Goal: Information Seeking & Learning: Learn about a topic

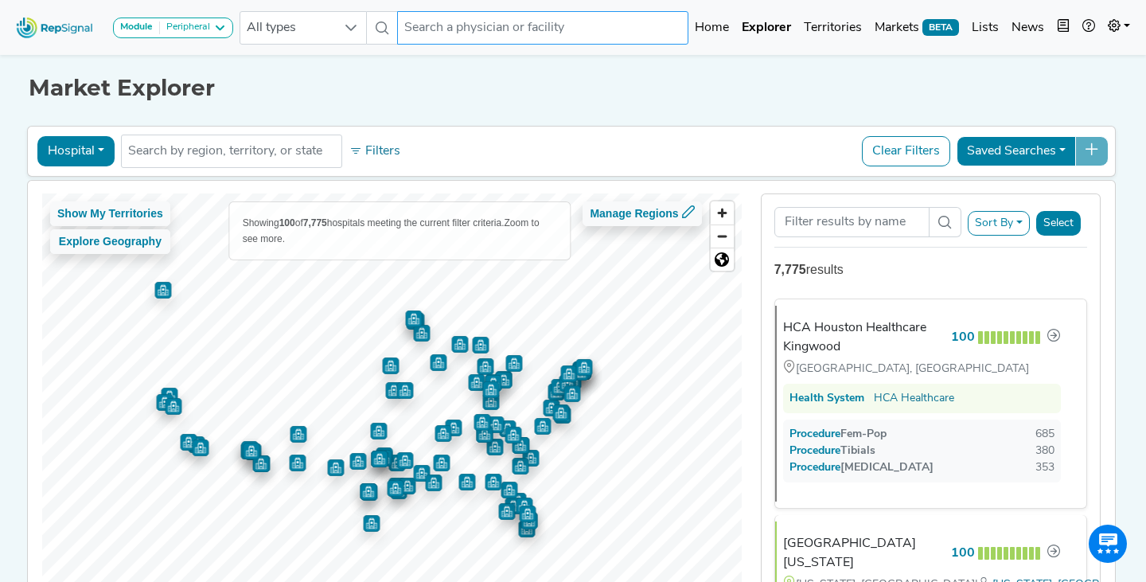
scroll to position [20, 0]
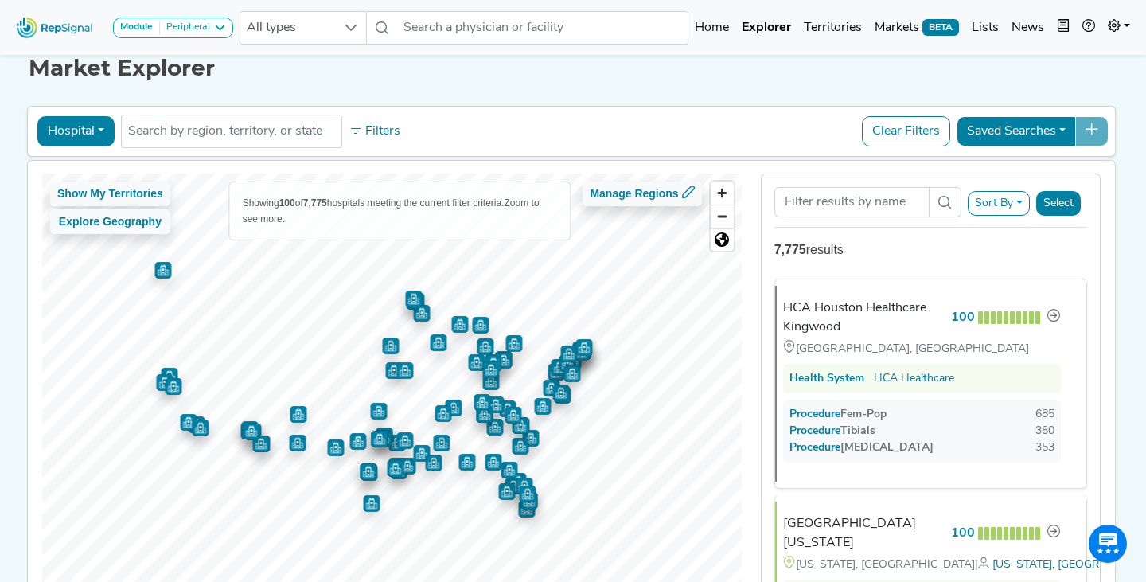
click at [92, 123] on button "Hospital" at bounding box center [75, 131] width 77 height 30
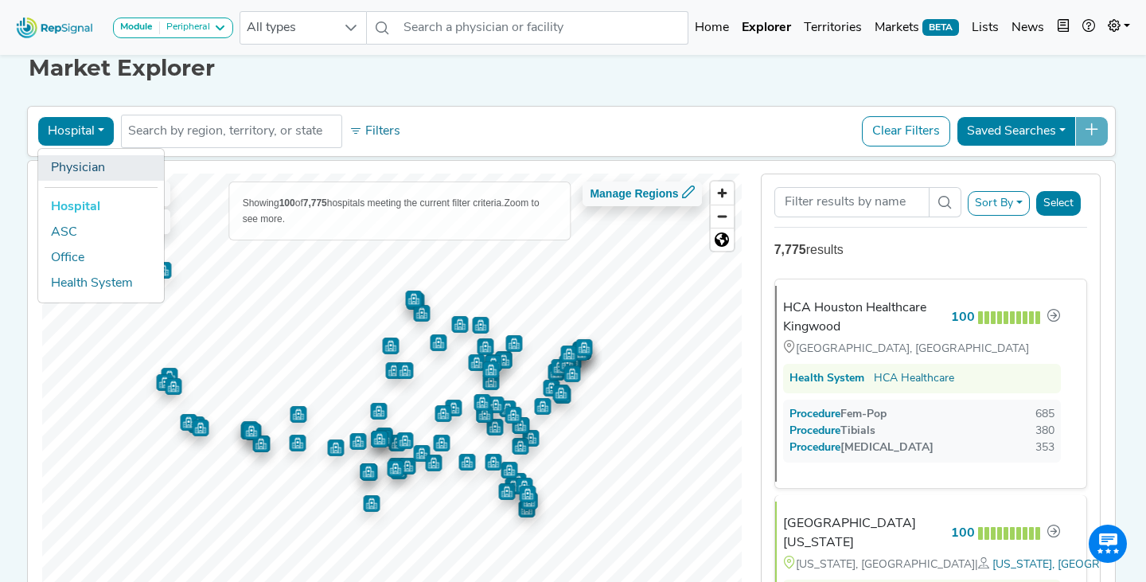
click at [96, 173] on link "Physician" at bounding box center [101, 167] width 126 height 25
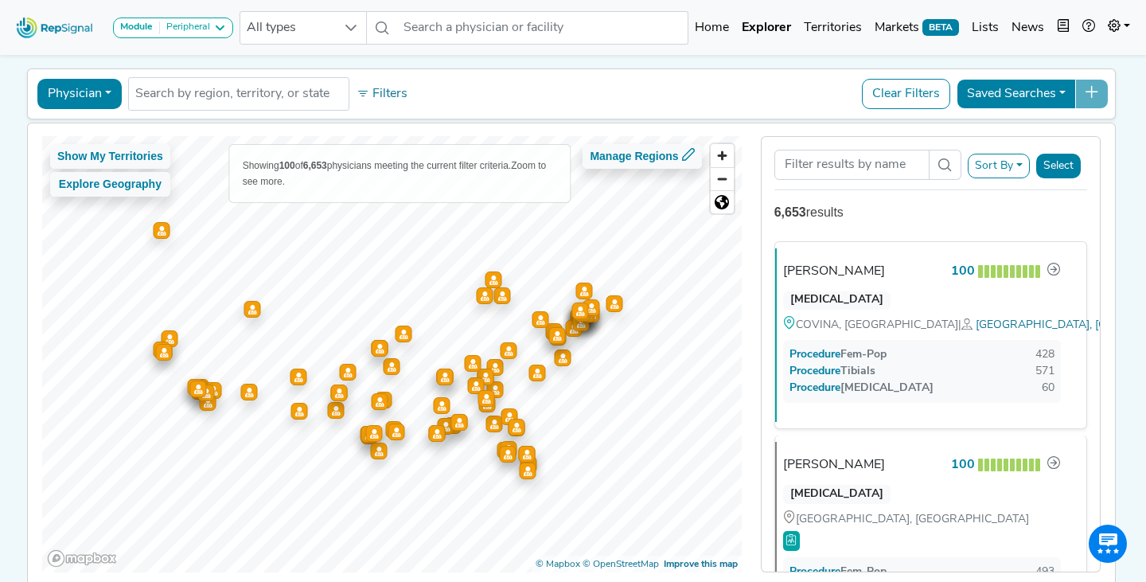
scroll to position [56, 0]
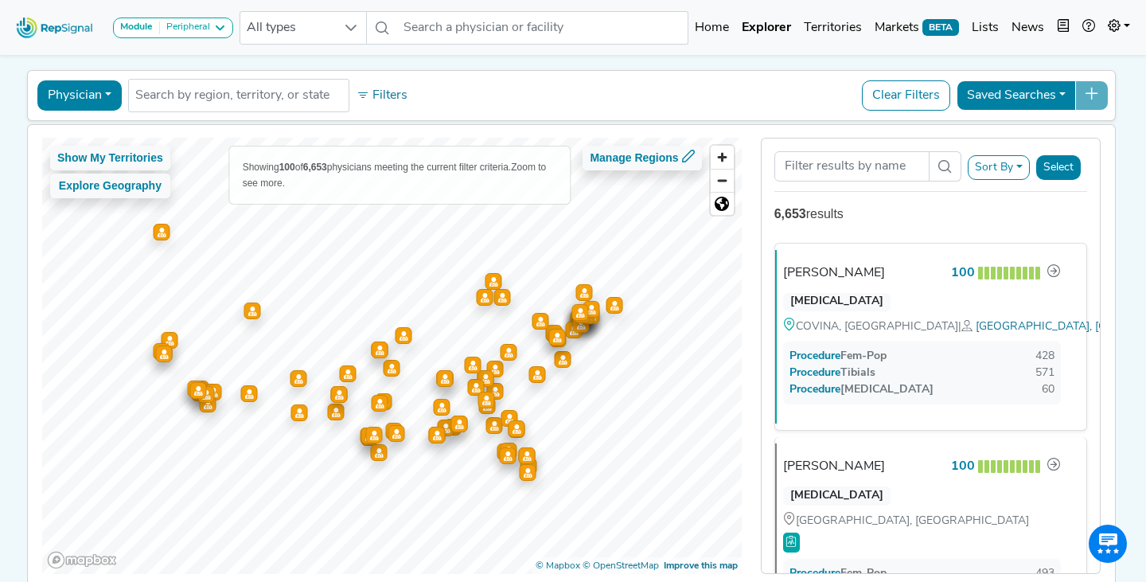
click at [751, 142] on div "Sort By RepSignal Annual Procedure Volume Estimate Fem-Pop Tibials [MEDICAL_DAT…" at bounding box center [930, 356] width 359 height 436
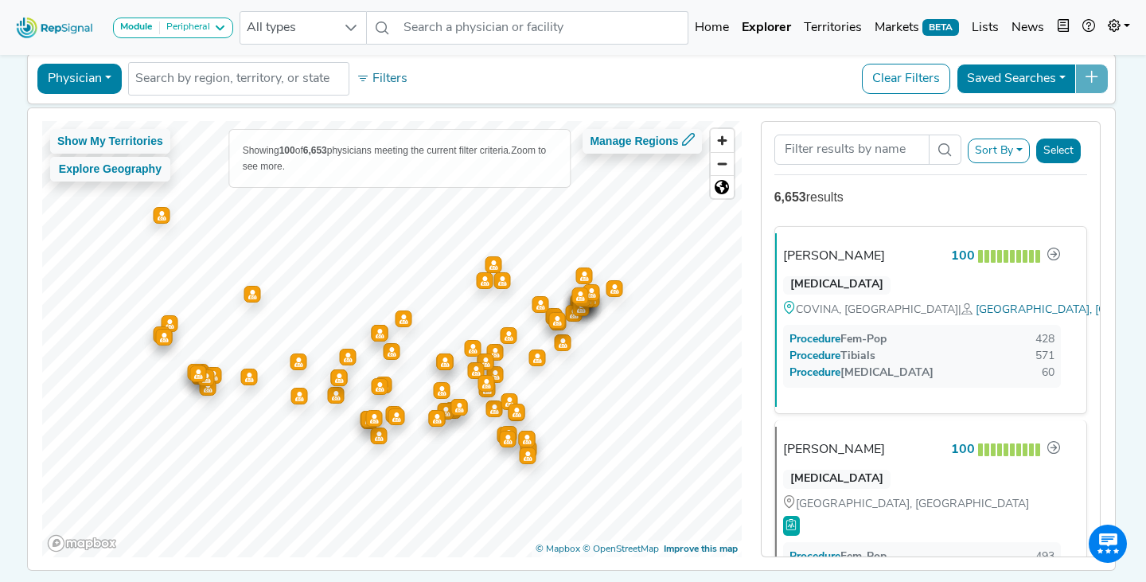
scroll to position [70, 0]
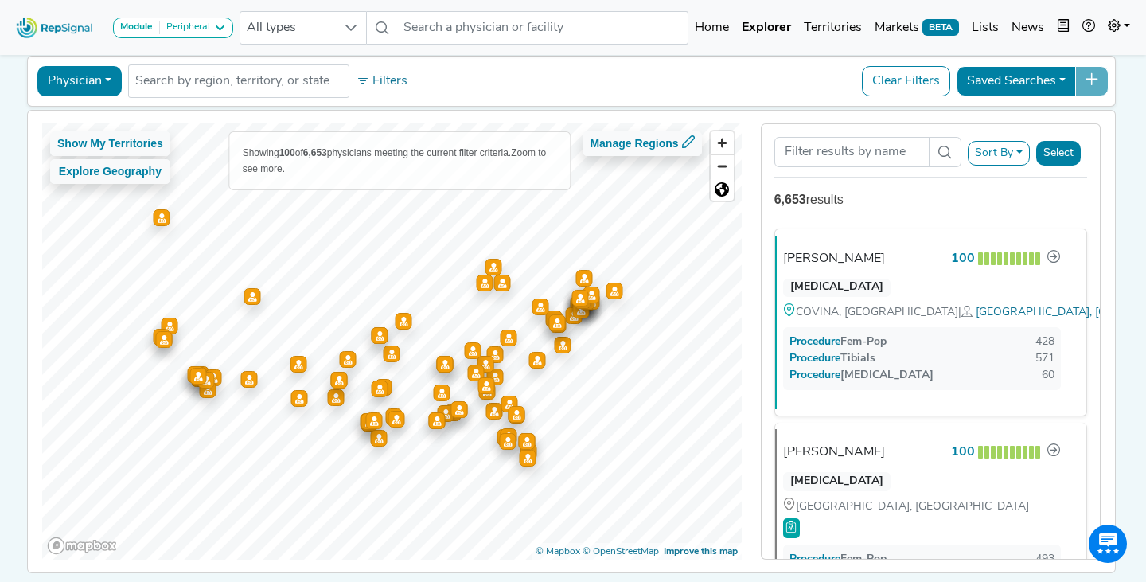
click at [756, 118] on div "Show My Territories Explore Geography Showing 100 of 6,653 physicians meeting t…" at bounding box center [571, 342] width 1103 height 462
click at [403, 86] on button "Filters" at bounding box center [382, 81] width 59 height 27
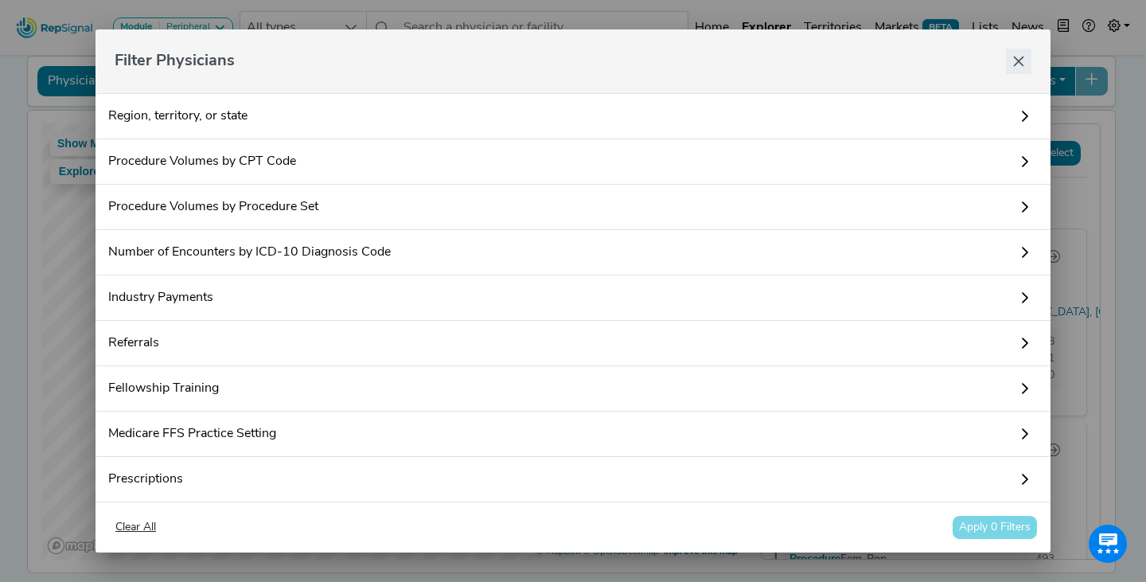
click at [1030, 70] on button "Close" at bounding box center [1018, 61] width 25 height 25
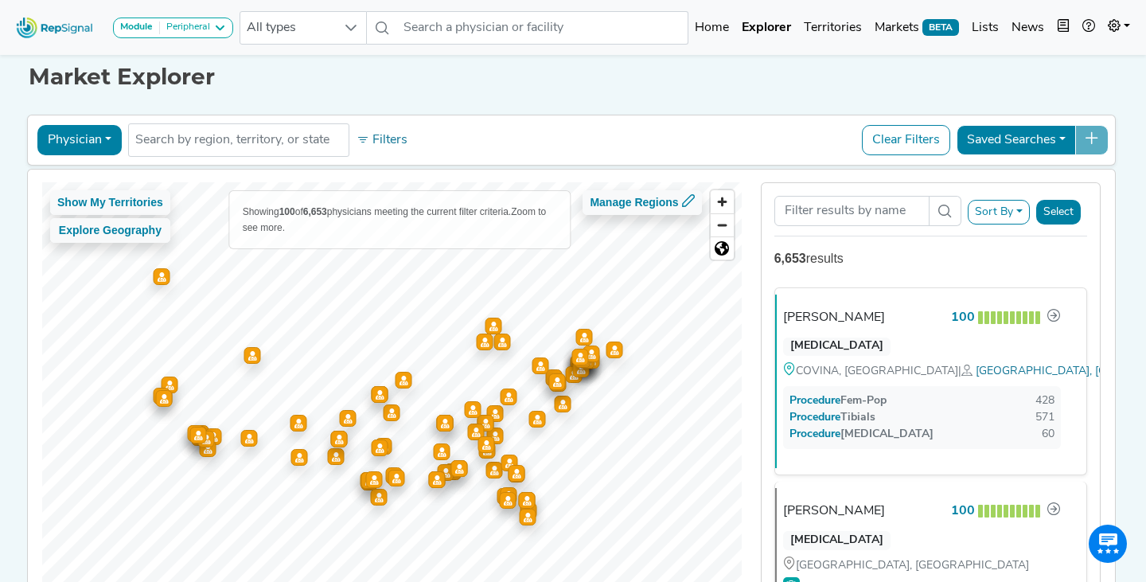
scroll to position [0, 0]
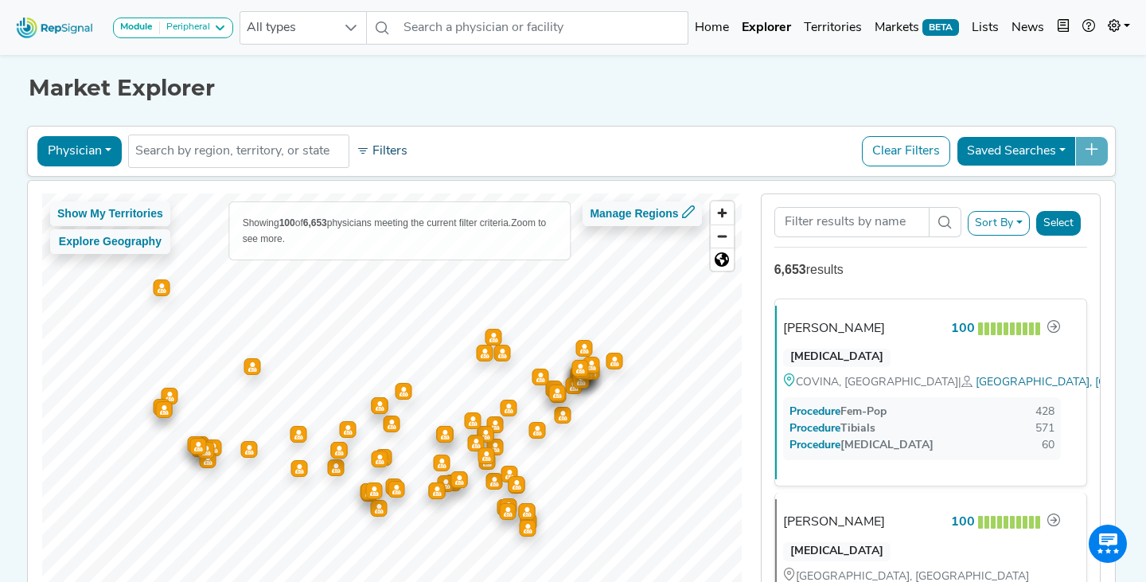
click at [370, 145] on button "Filters" at bounding box center [382, 151] width 59 height 27
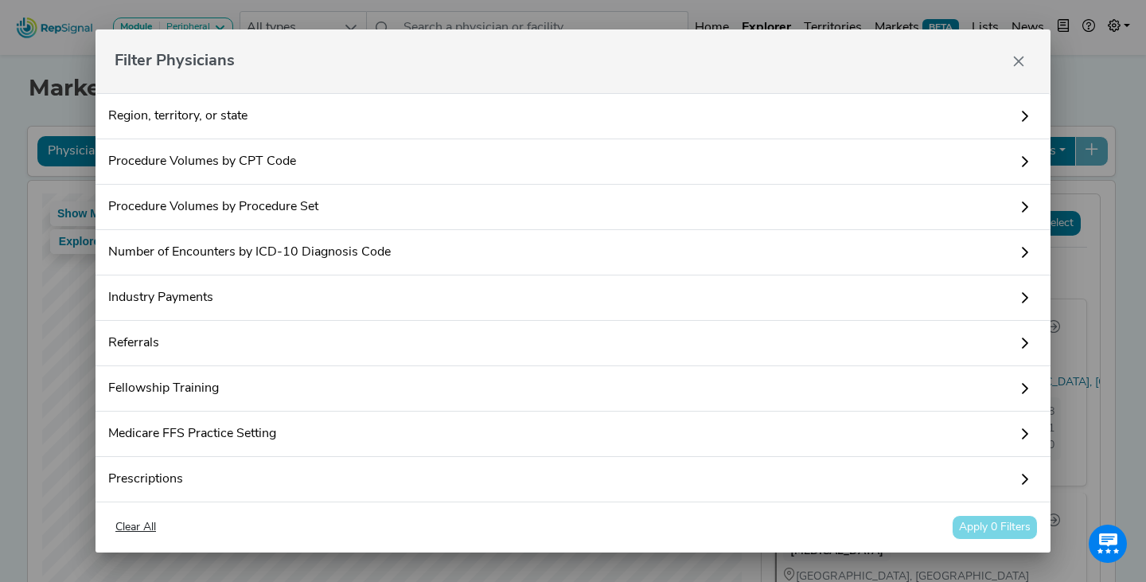
scroll to position [128, 0]
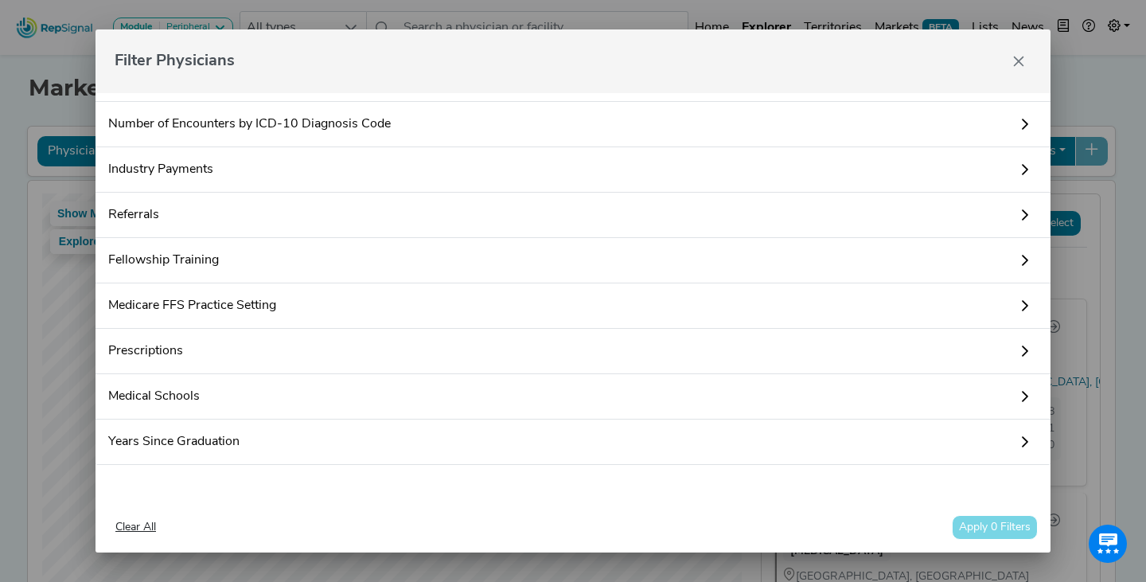
click at [243, 203] on link "Referrals" at bounding box center [573, 215] width 955 height 45
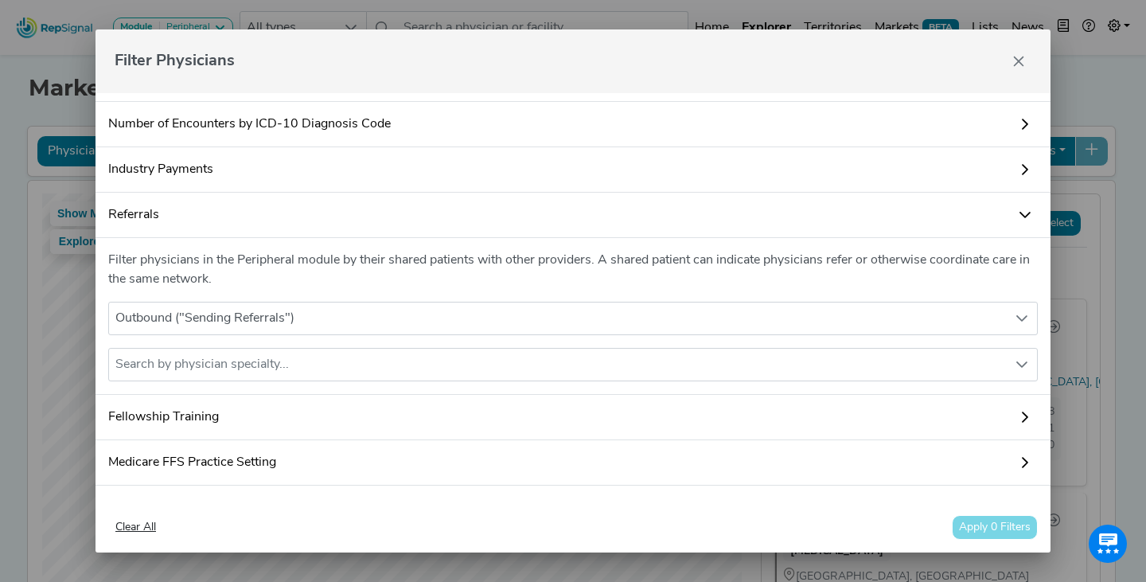
click at [274, 214] on link "Referrals" at bounding box center [573, 215] width 955 height 45
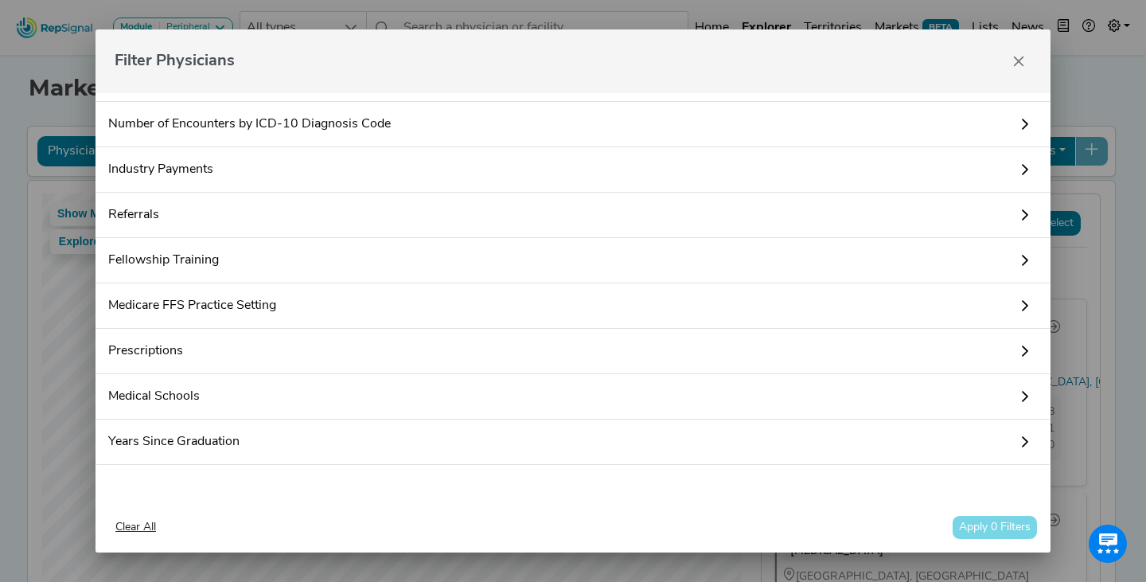
click at [271, 264] on link "Fellowship Training" at bounding box center [573, 260] width 955 height 45
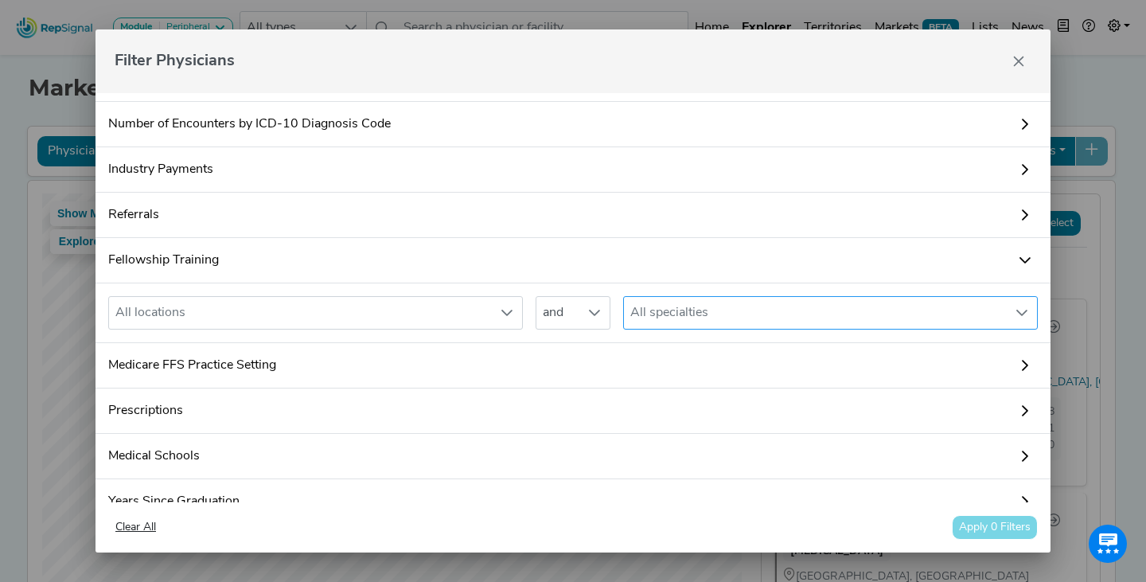
click at [708, 317] on div "All specialties" at bounding box center [815, 313] width 383 height 32
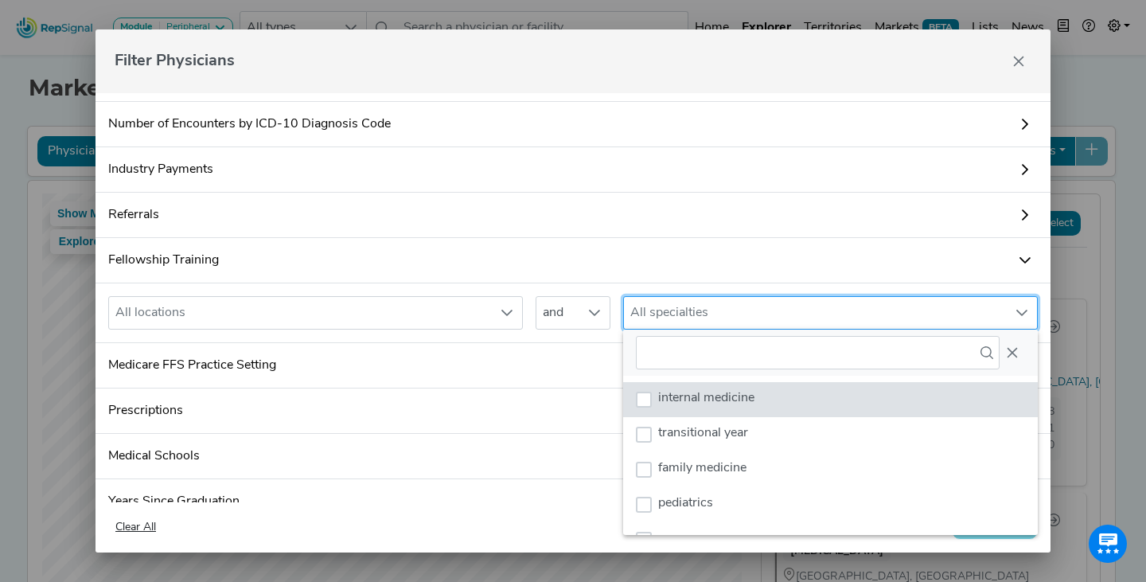
scroll to position [12, 74]
click at [762, 349] on input "text" at bounding box center [818, 352] width 364 height 33
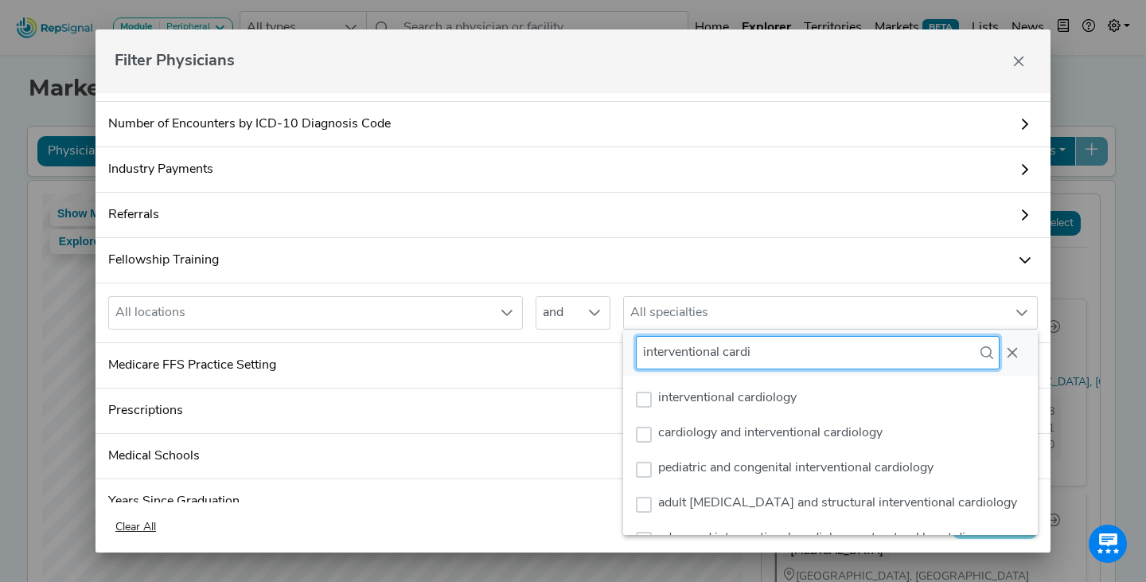
scroll to position [6, 0]
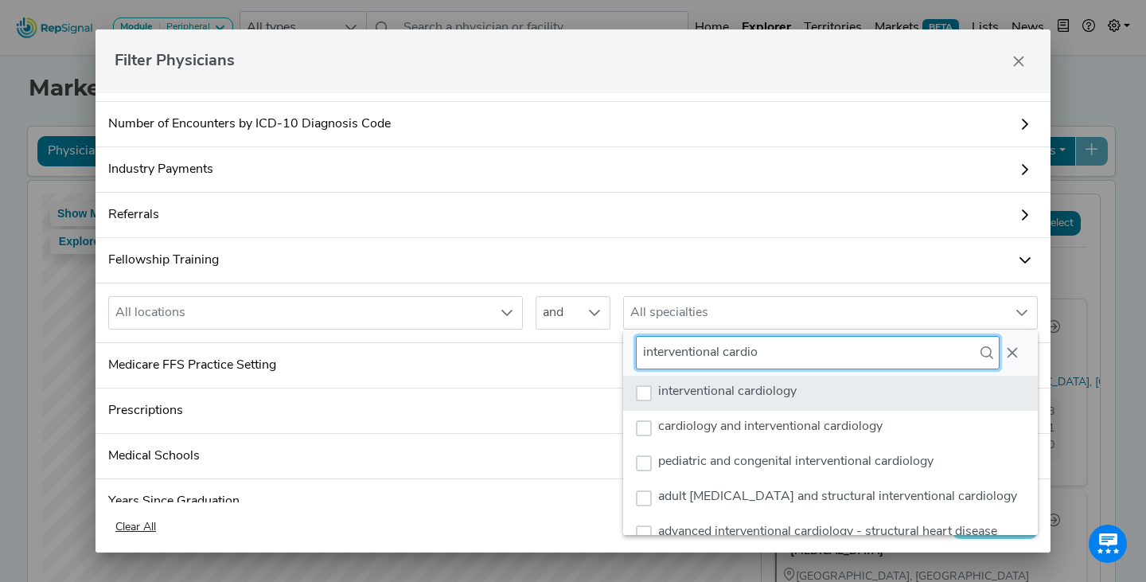
type input "interventional cardio"
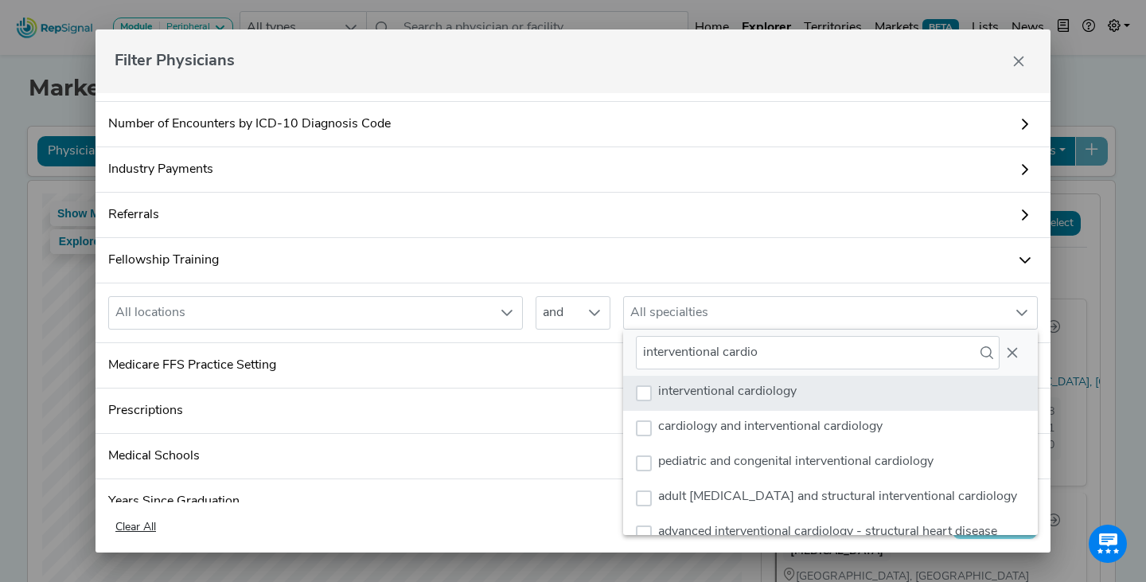
click at [707, 391] on span "interventional cardiology" at bounding box center [727, 391] width 138 height 13
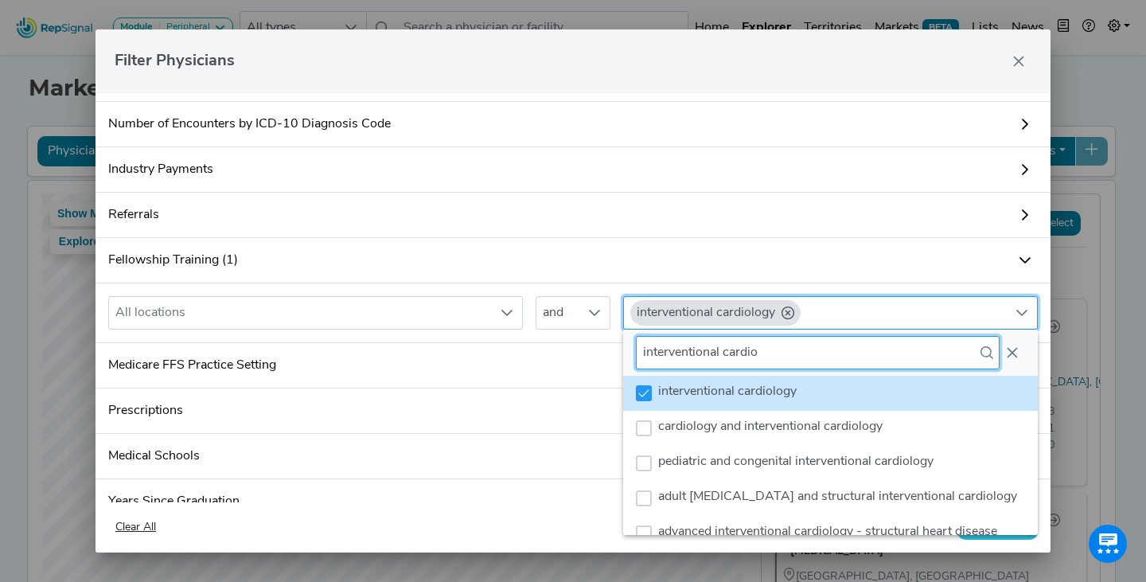
click at [746, 368] on div "interventional cardio 12 results are available" at bounding box center [830, 352] width 415 height 46
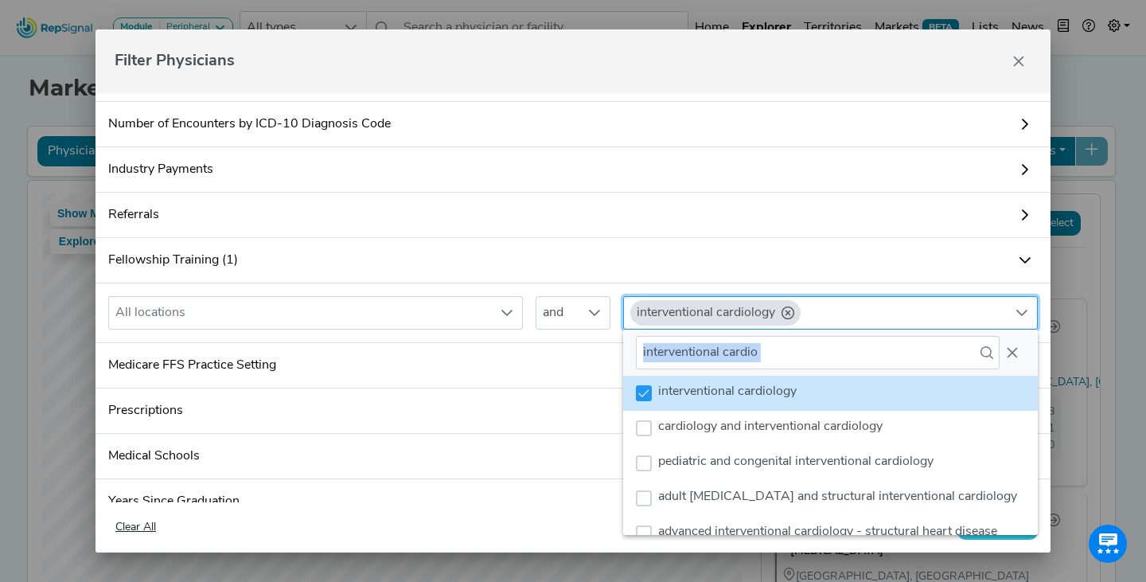
click at [746, 368] on div "interventional cardio 12 results are available" at bounding box center [830, 352] width 415 height 46
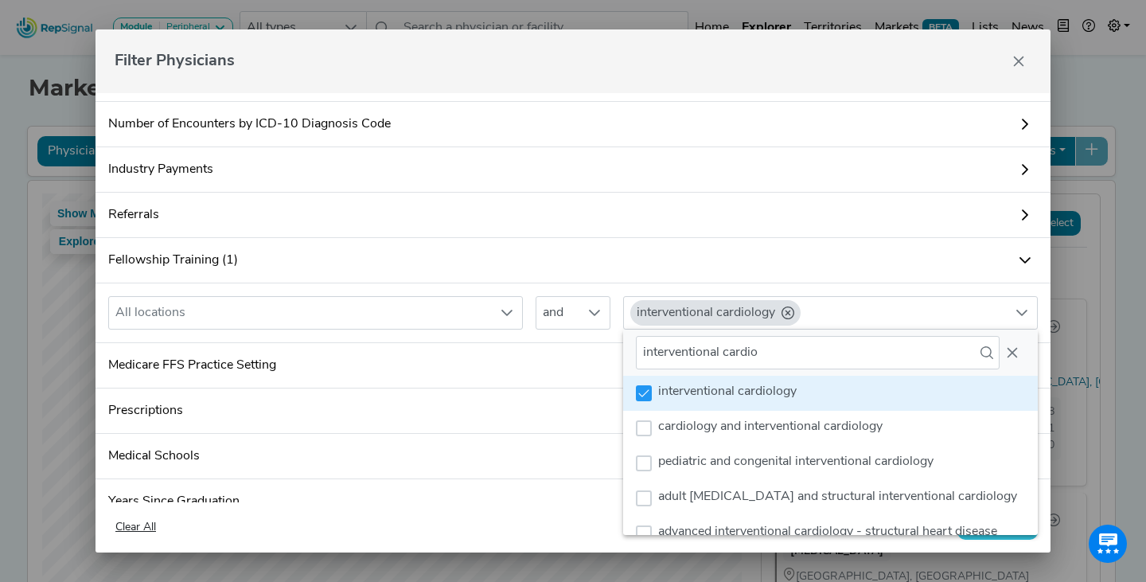
click at [657, 401] on li "interventional cardiology" at bounding box center [830, 393] width 415 height 35
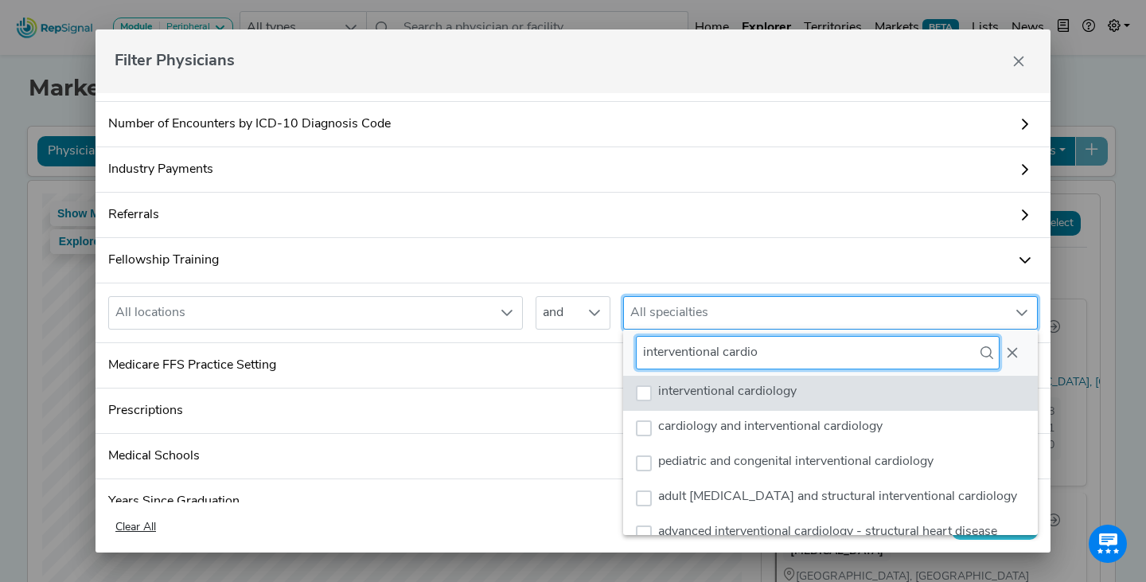
click at [758, 359] on input "interventional cardio" at bounding box center [818, 352] width 364 height 33
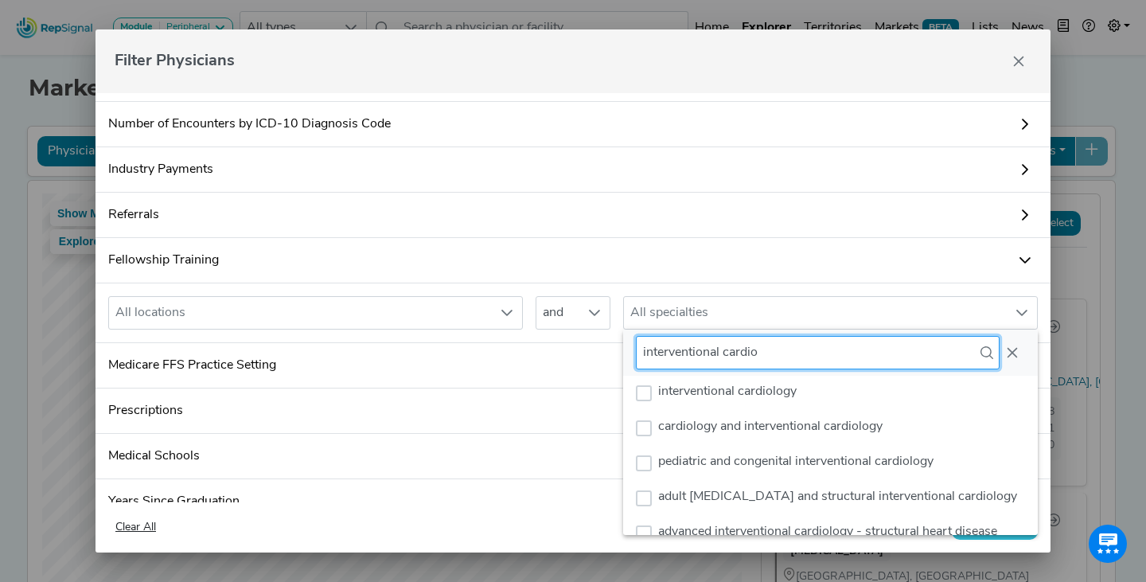
click at [758, 359] on input "interventional cardio" at bounding box center [818, 352] width 364 height 33
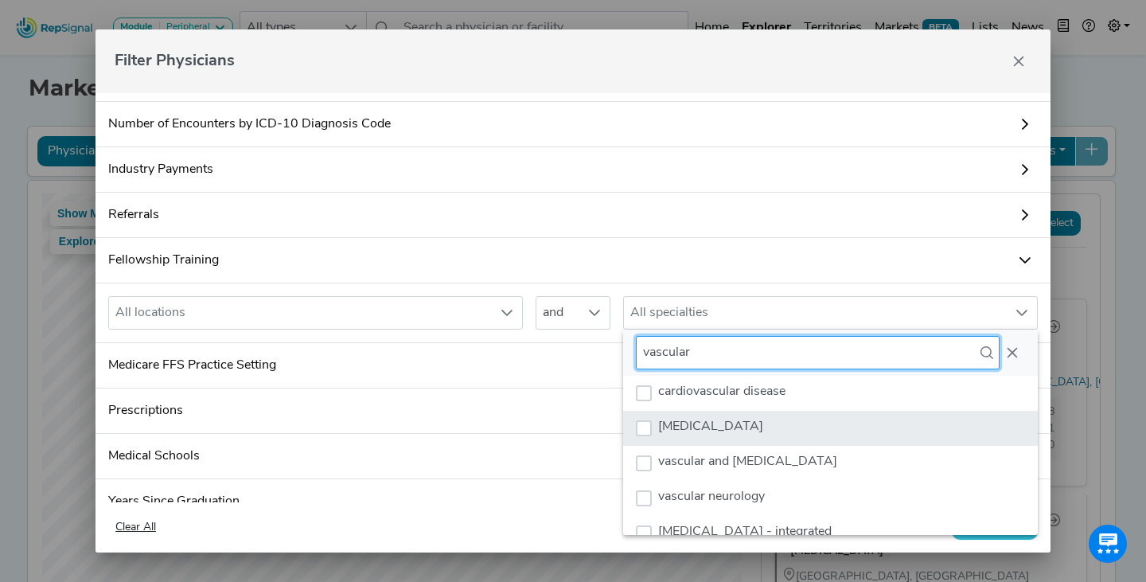
type input "vascular"
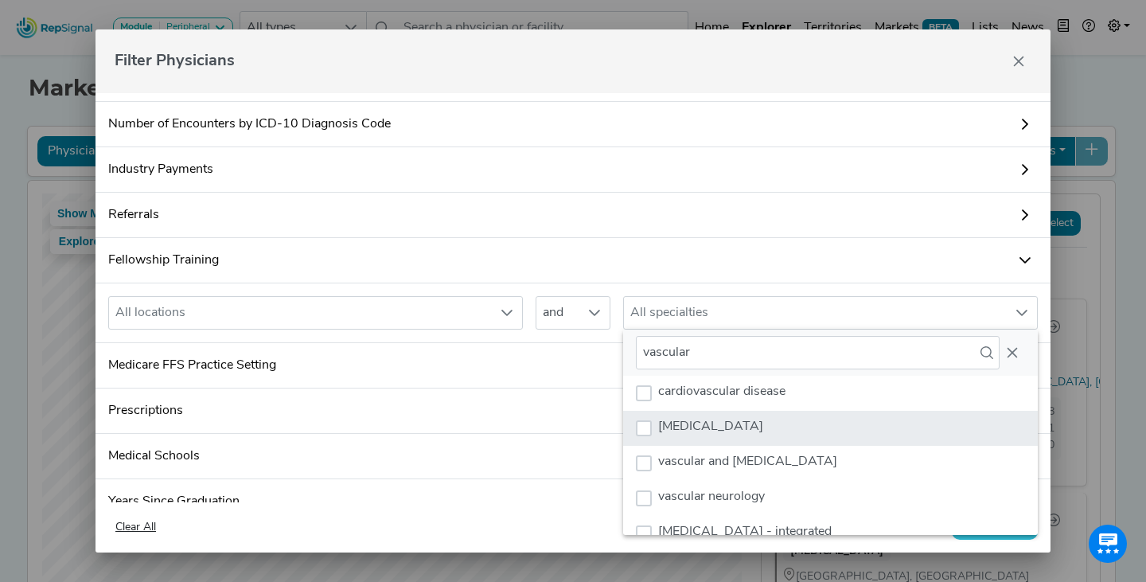
click at [723, 413] on li "[MEDICAL_DATA]" at bounding box center [830, 428] width 415 height 35
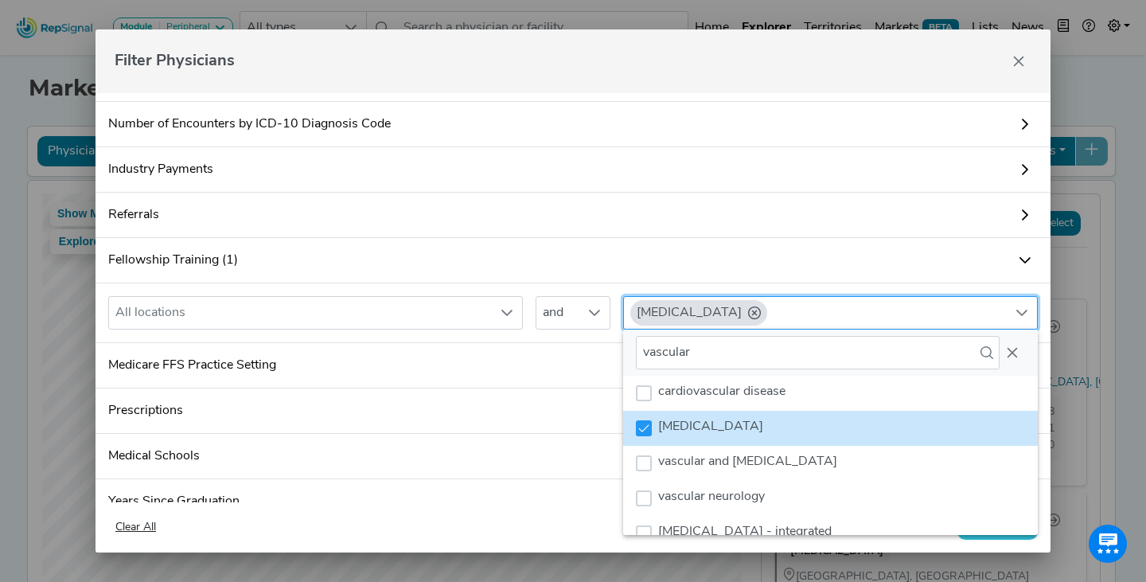
click at [1043, 329] on div "All locations and [MEDICAL_DATA]" at bounding box center [573, 313] width 955 height 60
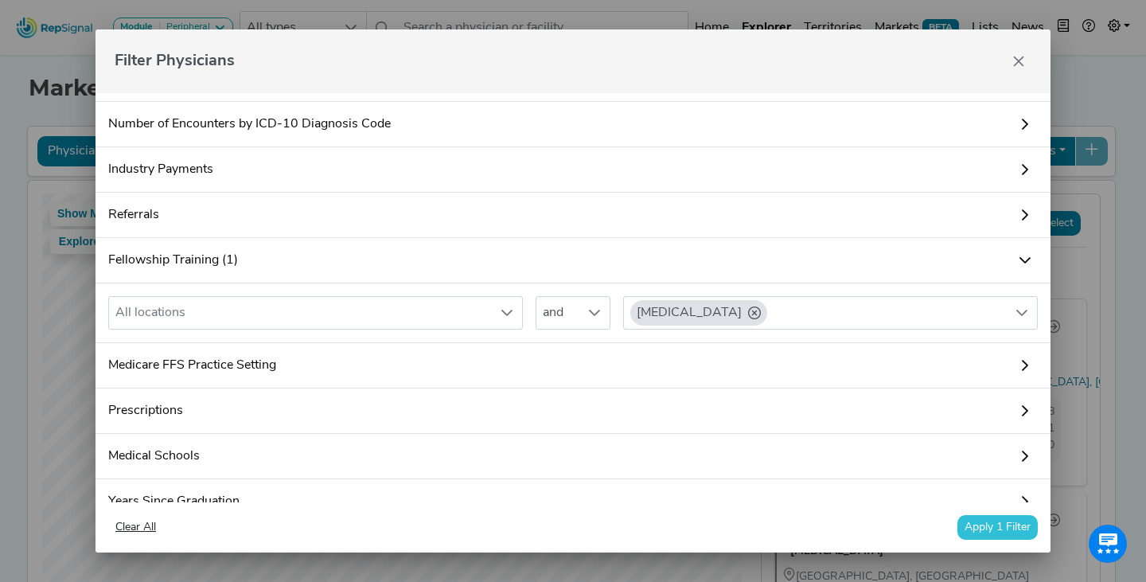
click at [999, 524] on button "Apply 1 Filter" at bounding box center [997, 527] width 80 height 25
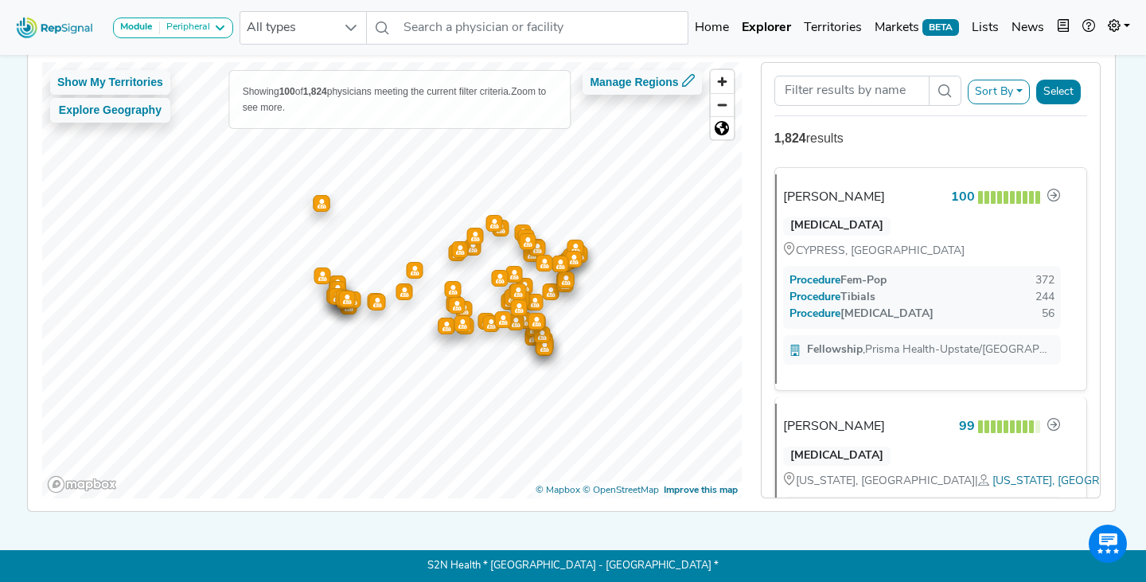
scroll to position [0, 0]
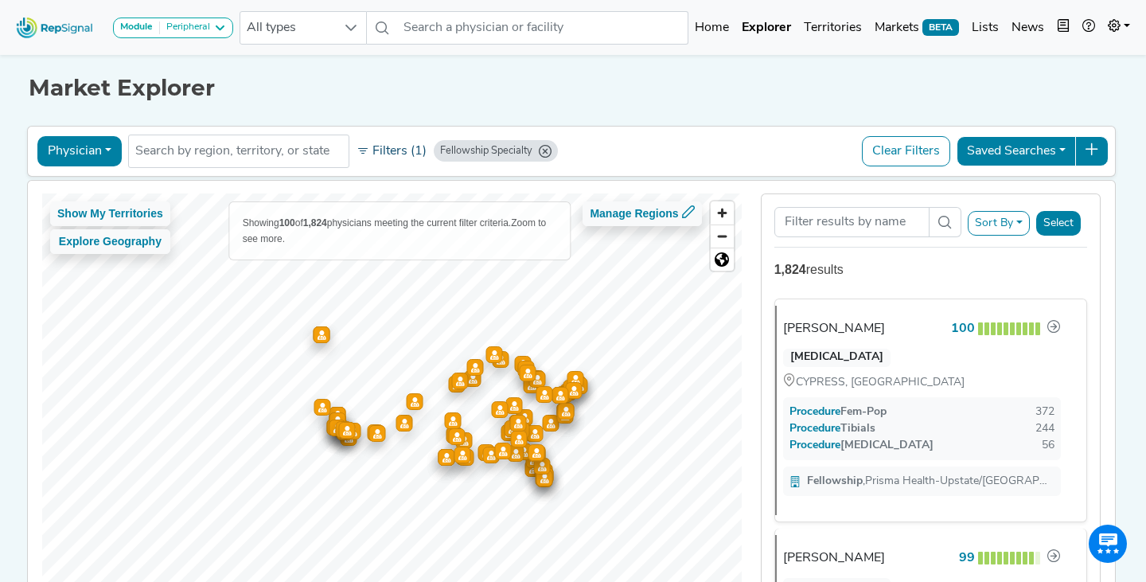
click at [396, 155] on button "Filters (1)" at bounding box center [392, 151] width 78 height 27
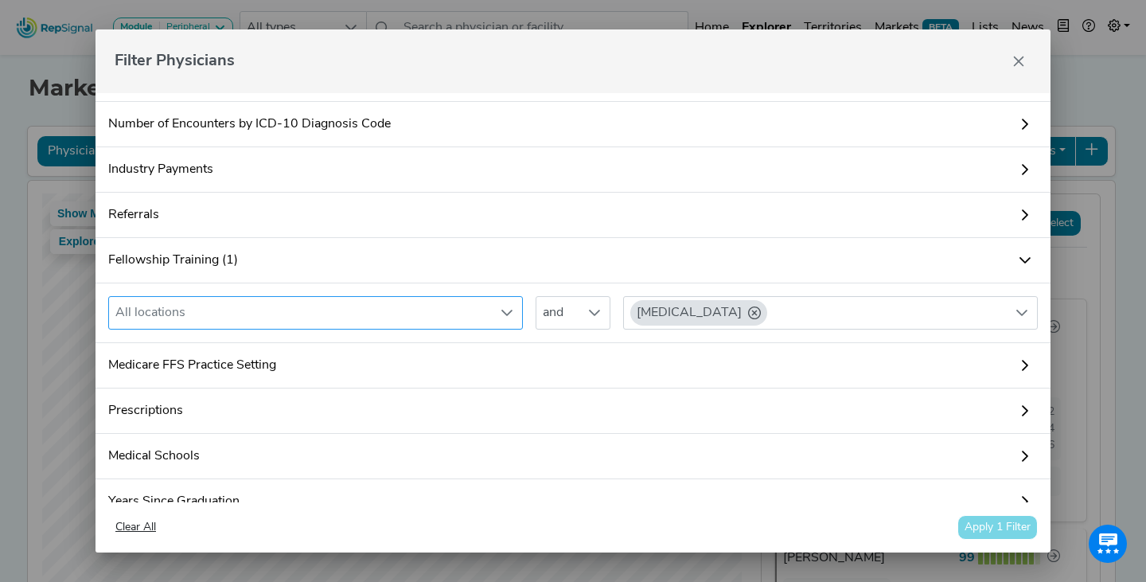
click at [318, 302] on div "All locations" at bounding box center [300, 313] width 383 height 32
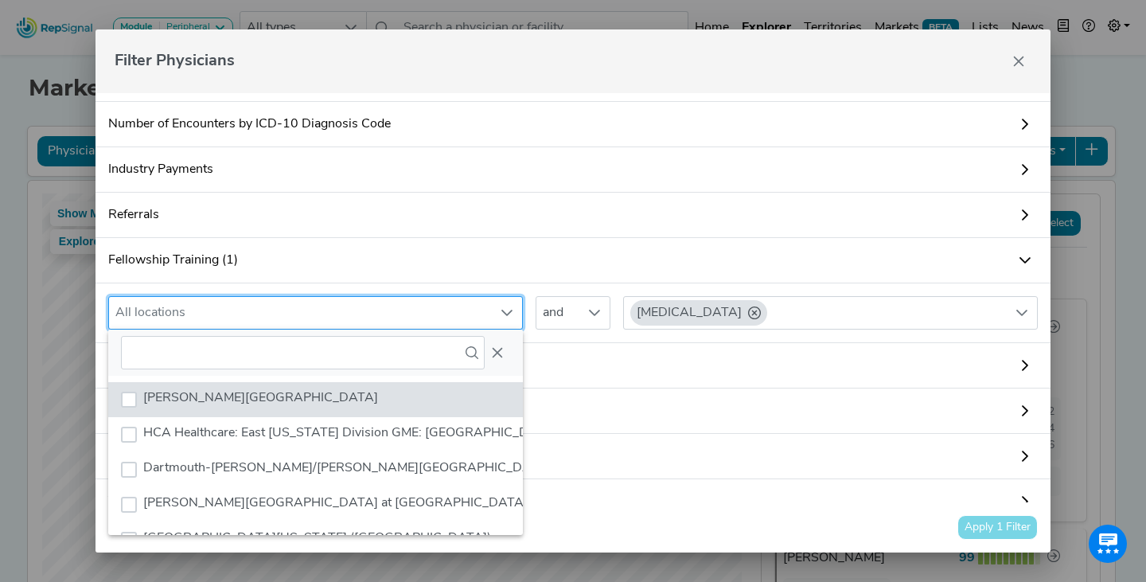
scroll to position [12, 74]
click at [255, 343] on input "text" at bounding box center [303, 352] width 364 height 33
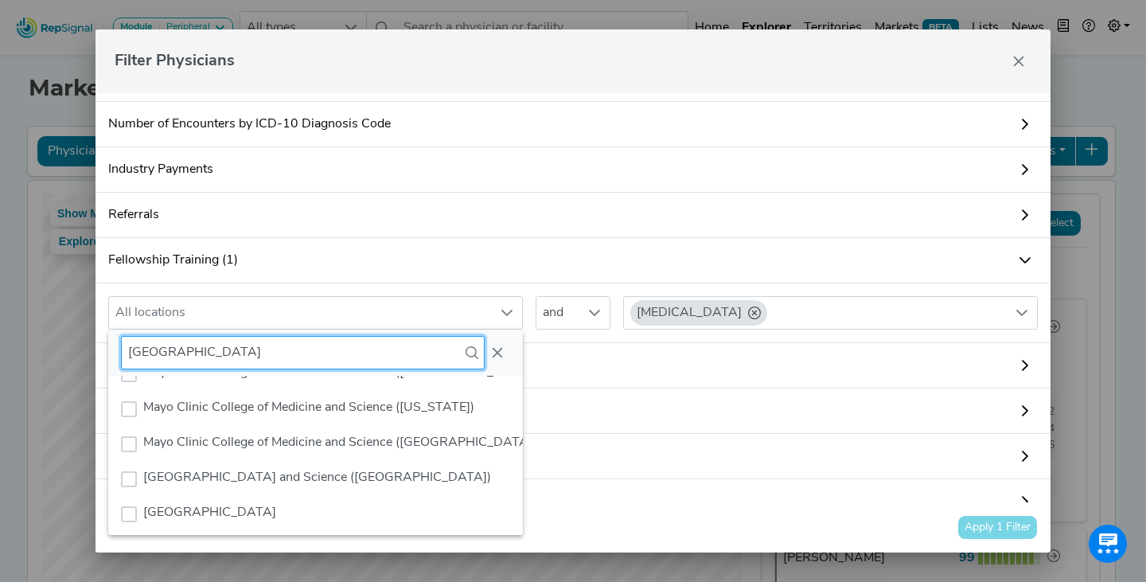
scroll to position [379, 0]
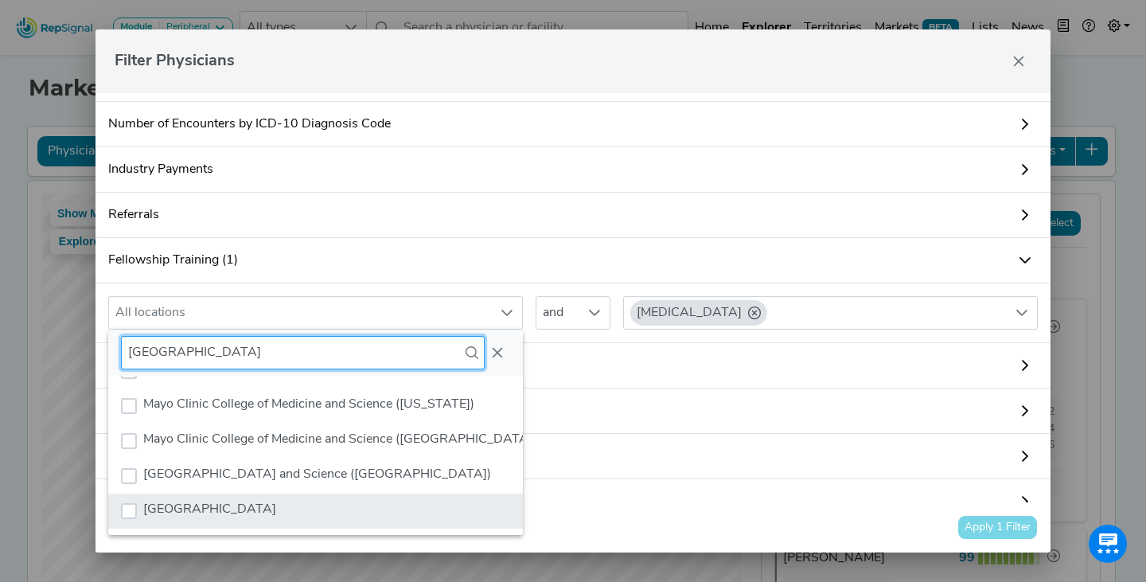
type input "[GEOGRAPHIC_DATA]"
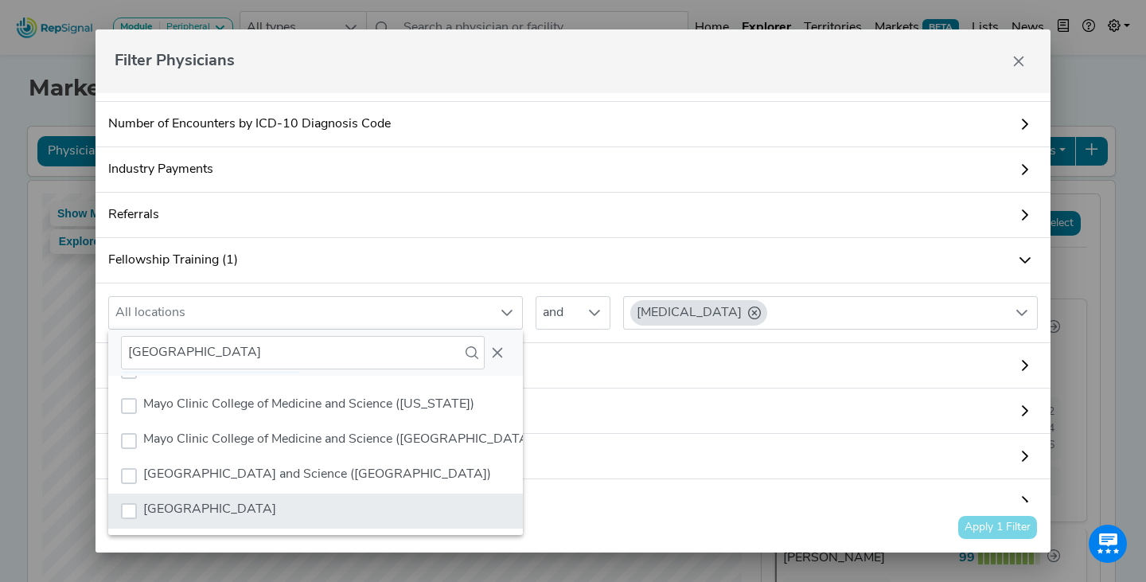
click at [279, 498] on li "[GEOGRAPHIC_DATA]" at bounding box center [393, 510] width 571 height 35
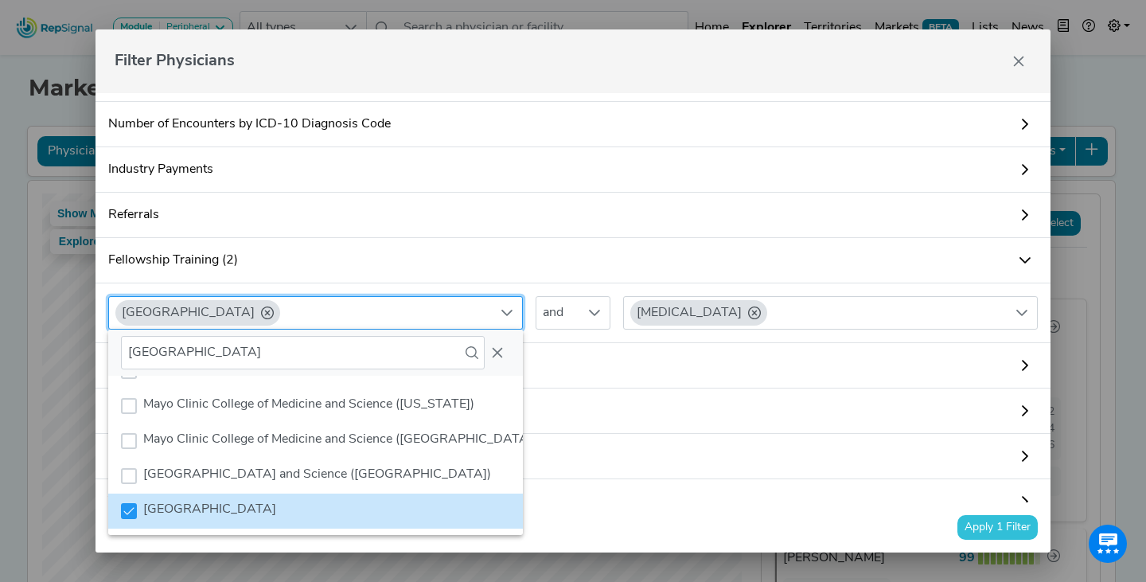
click at [592, 340] on div "Mayo Clinic College of Medicine and [MEDICAL_DATA]" at bounding box center [573, 313] width 955 height 60
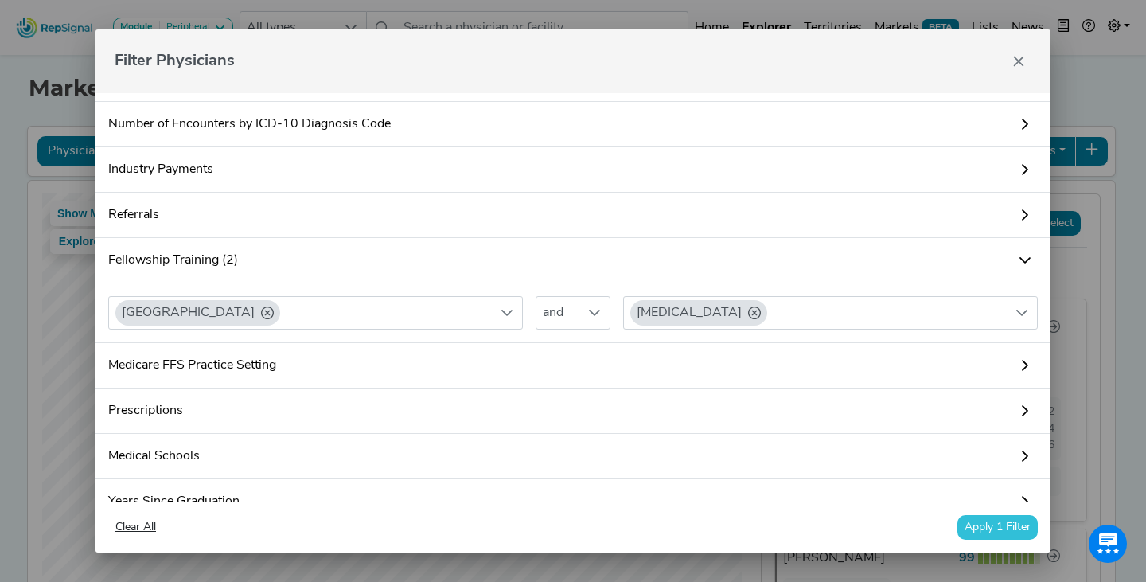
click at [977, 520] on button "Apply 1 Filter" at bounding box center [997, 527] width 80 height 25
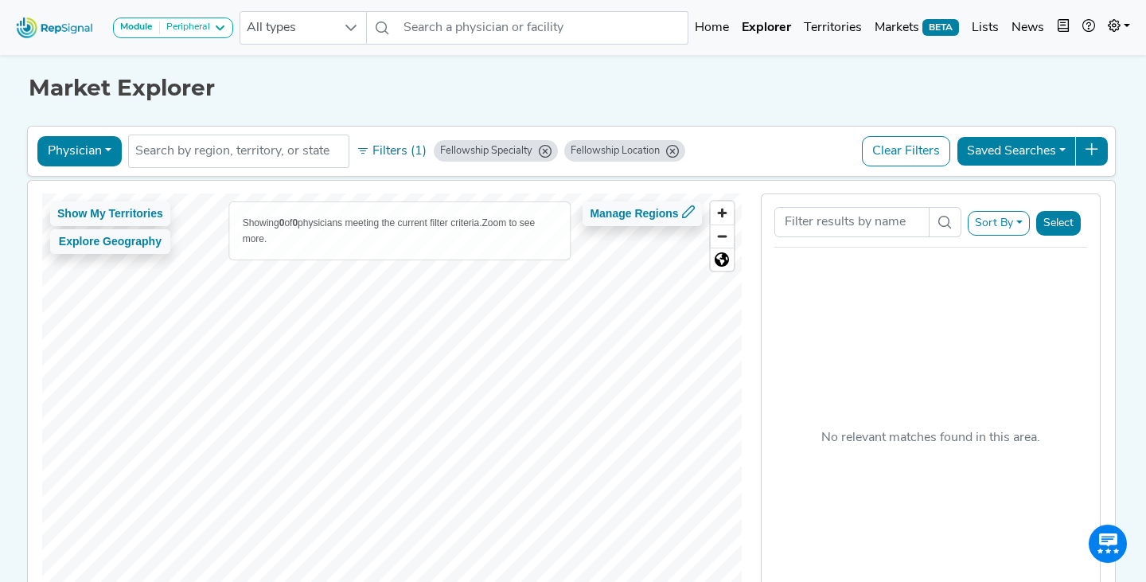
click at [672, 150] on icon "Fellowship Location" at bounding box center [672, 151] width 13 height 13
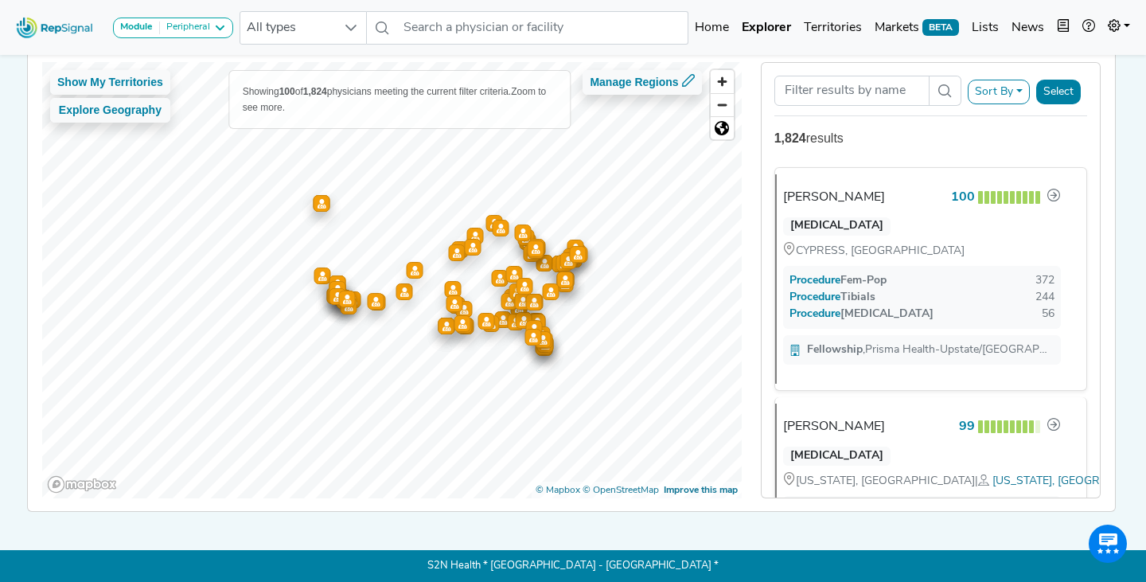
scroll to position [0, 0]
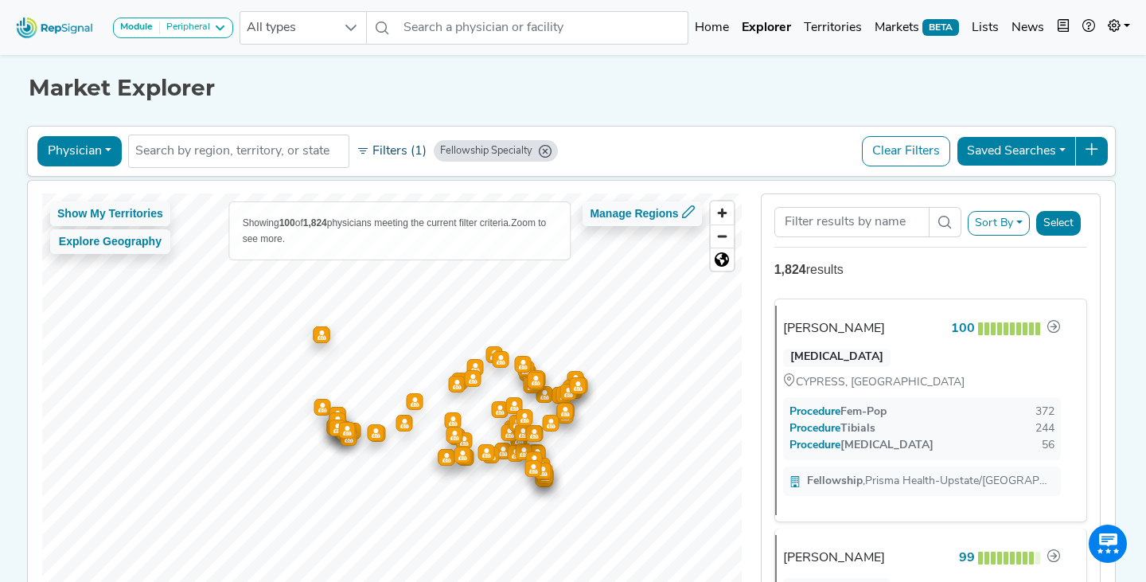
click at [376, 142] on button "Filters (1)" at bounding box center [392, 151] width 78 height 27
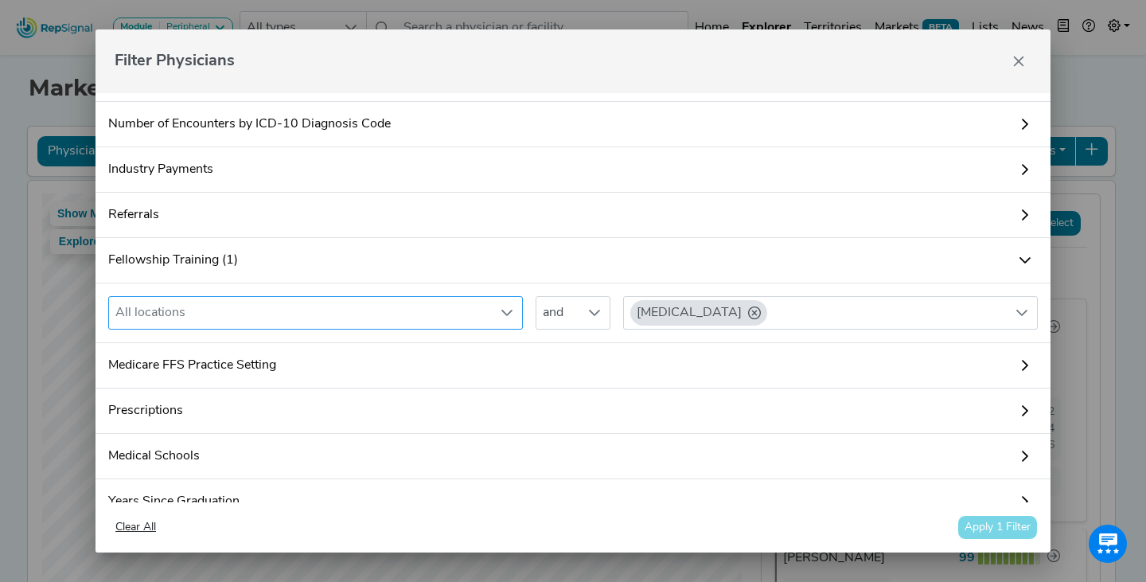
click at [243, 317] on div "All locations" at bounding box center [300, 313] width 383 height 32
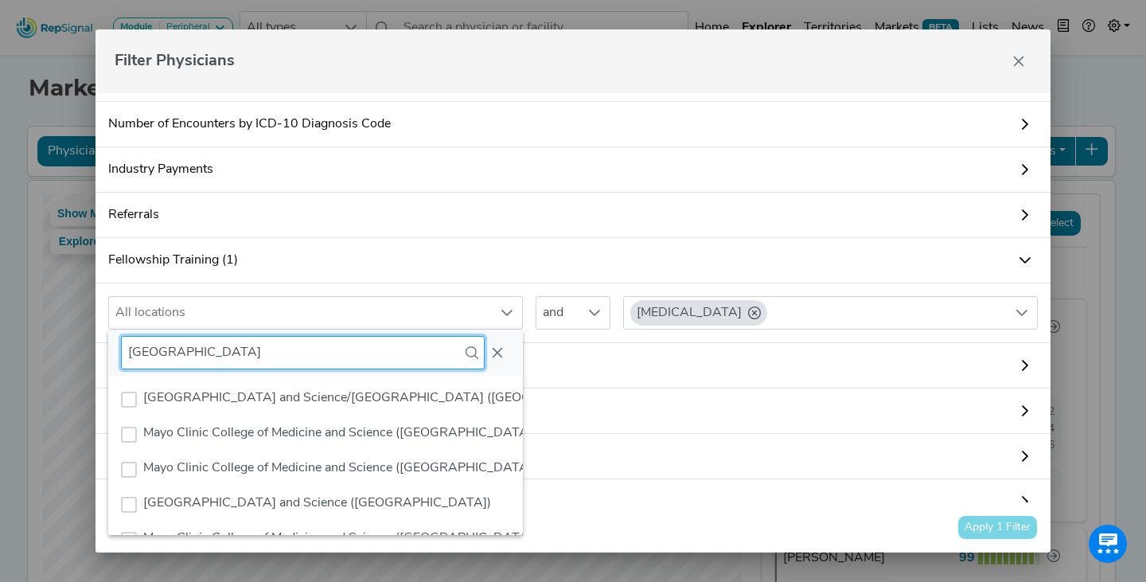
click at [202, 359] on input "[GEOGRAPHIC_DATA]" at bounding box center [303, 352] width 364 height 33
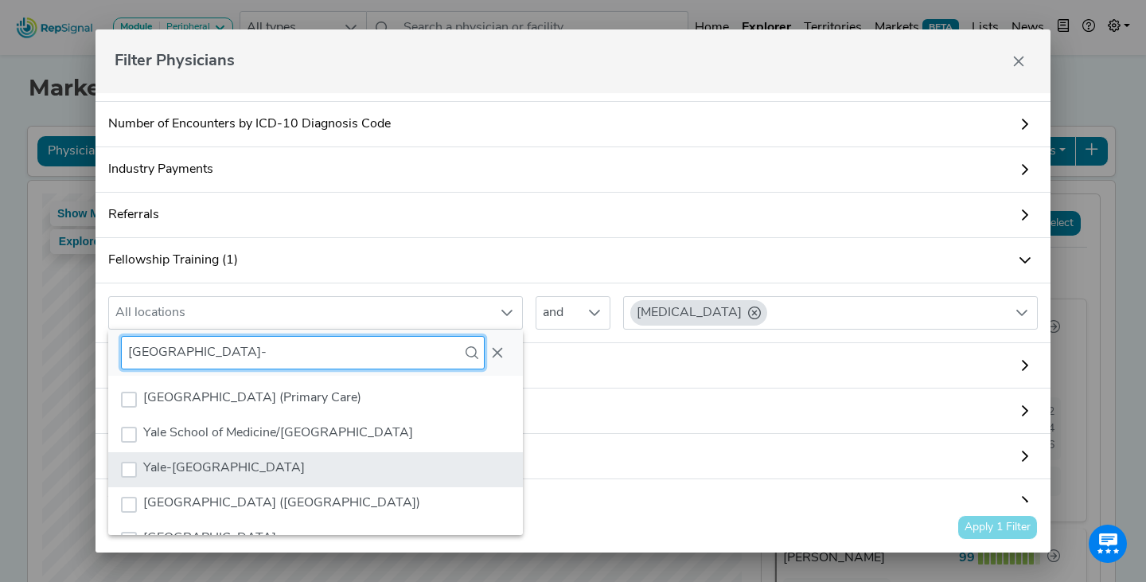
type input "[GEOGRAPHIC_DATA]-"
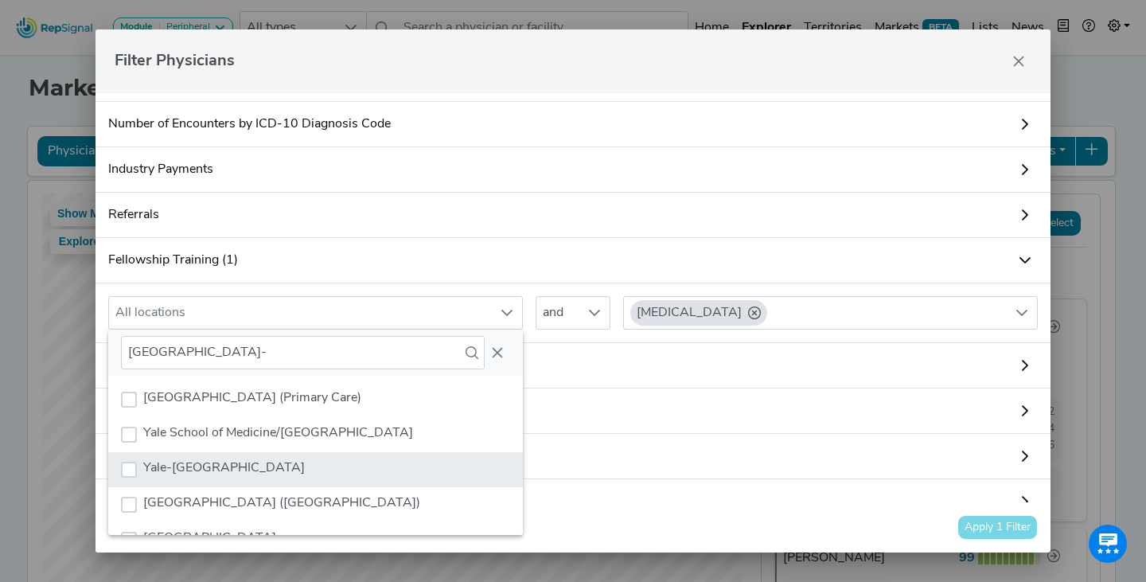
click at [269, 452] on li "Yale-[GEOGRAPHIC_DATA]" at bounding box center [335, 469] width 455 height 35
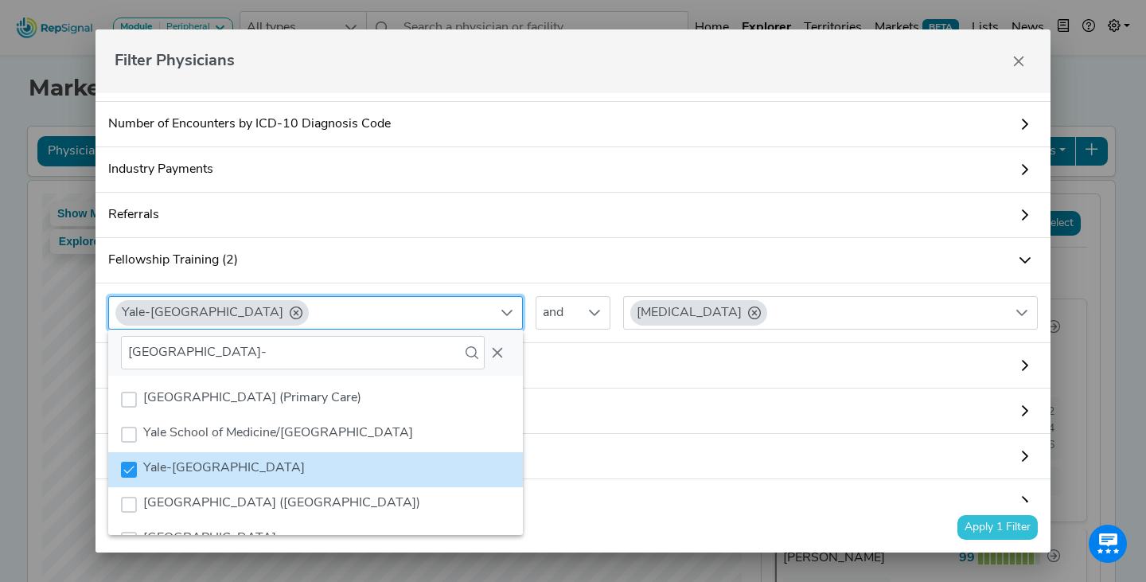
click at [578, 337] on div "[GEOGRAPHIC_DATA] and [MEDICAL_DATA]" at bounding box center [573, 313] width 955 height 60
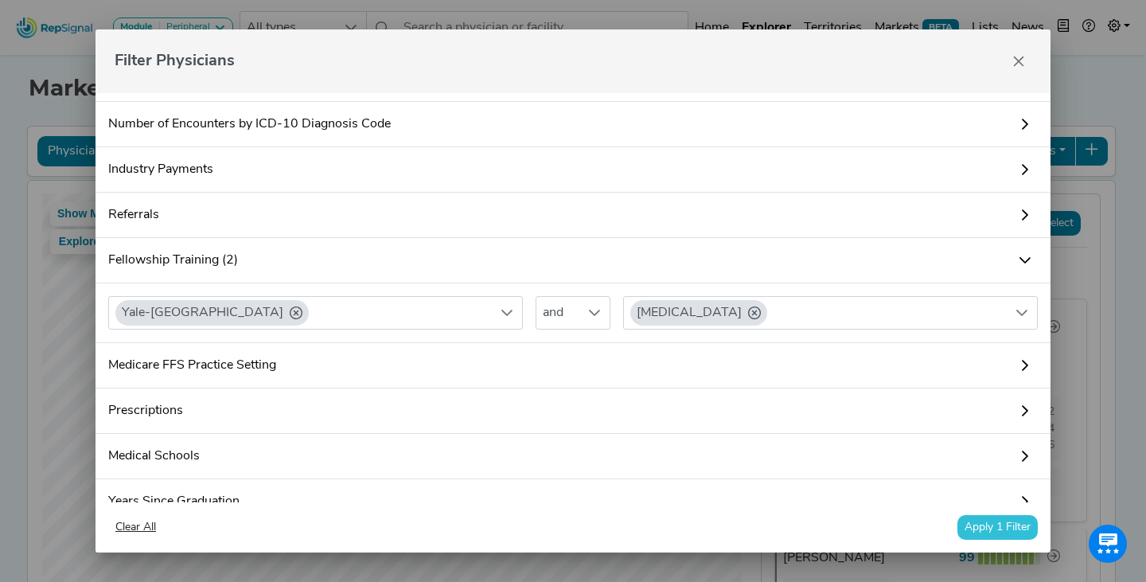
click at [1006, 534] on button "Apply 1 Filter" at bounding box center [997, 527] width 80 height 25
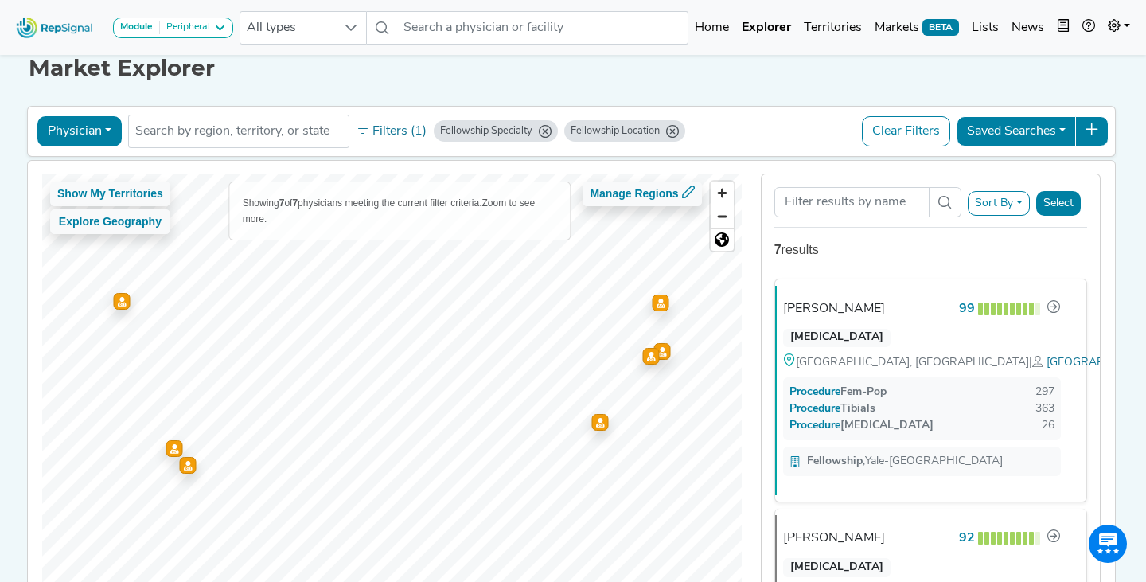
scroll to position [19, 0]
click at [779, 98] on div "Market Explorer Physician Physician Hospital ASC Office Health System No result…" at bounding box center [573, 328] width 1051 height 592
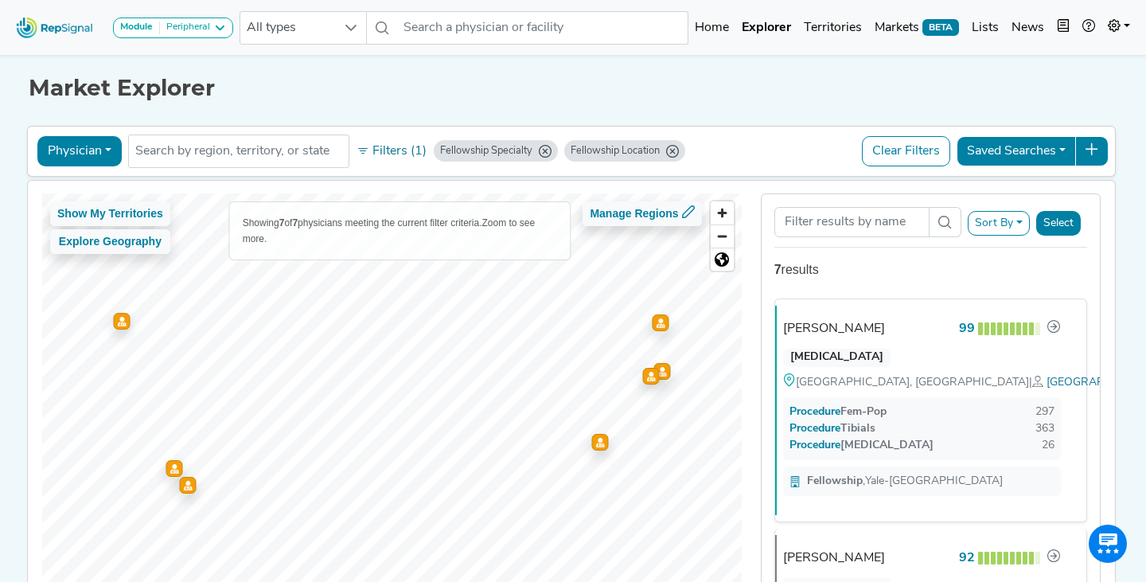
click at [639, 119] on div "Market Explorer Physician Physician Hospital ASC Office Health System No result…" at bounding box center [573, 347] width 1051 height 592
click at [422, 148] on button "Filters (1)" at bounding box center [392, 151] width 78 height 27
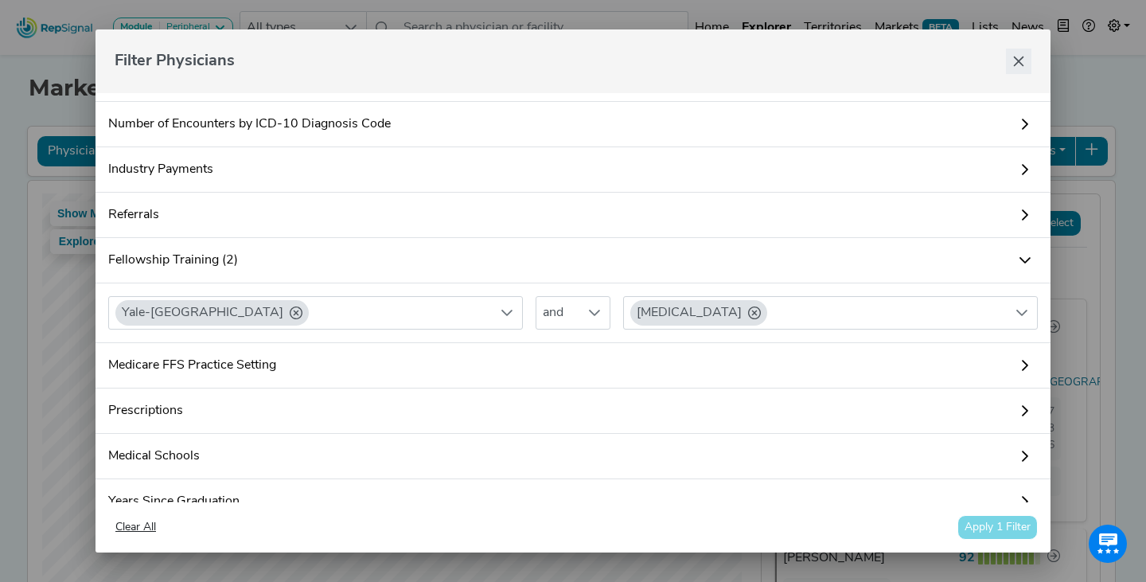
click at [1014, 69] on button "Close" at bounding box center [1018, 61] width 25 height 25
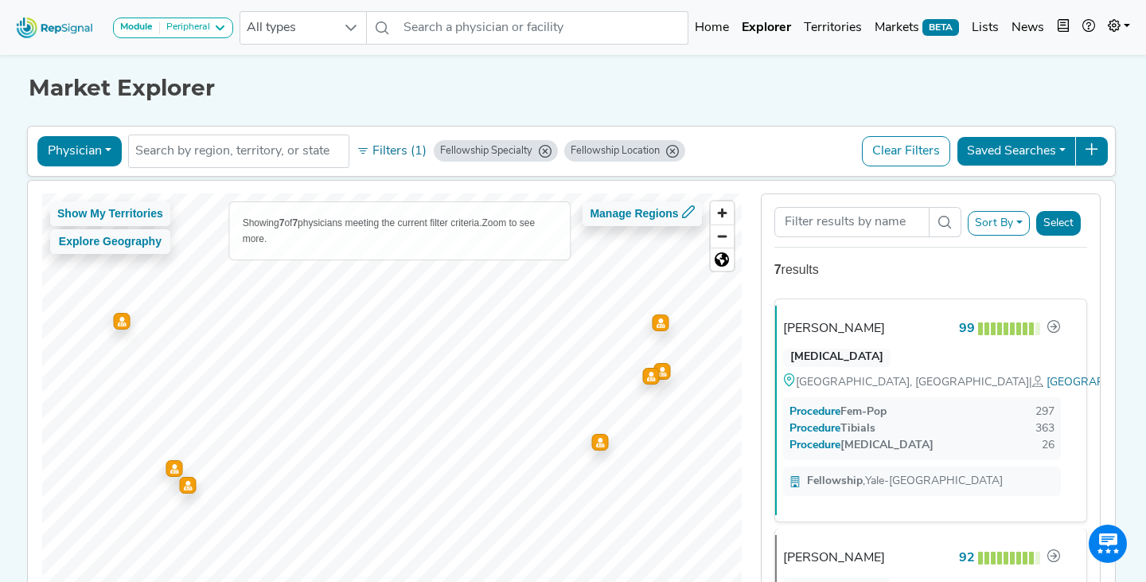
click at [832, 103] on div "Market Explorer Physician Physician Hospital ASC Office Health System No result…" at bounding box center [573, 347] width 1051 height 592
click at [415, 147] on button "Filters (1)" at bounding box center [392, 151] width 78 height 27
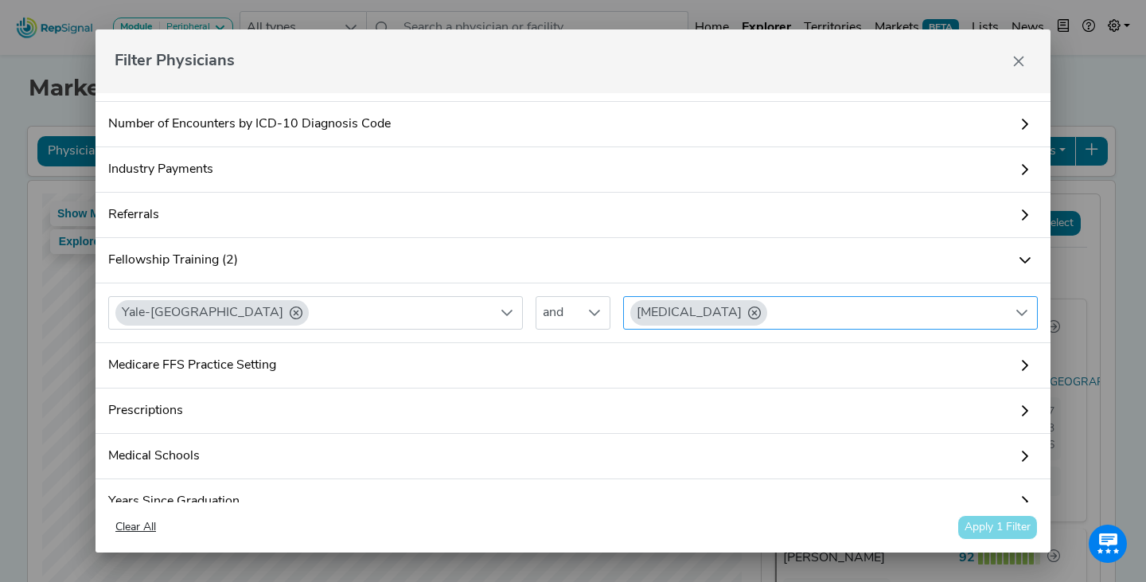
click at [748, 314] on icon at bounding box center [754, 312] width 13 height 13
click at [797, 314] on div "All specialties" at bounding box center [815, 313] width 383 height 32
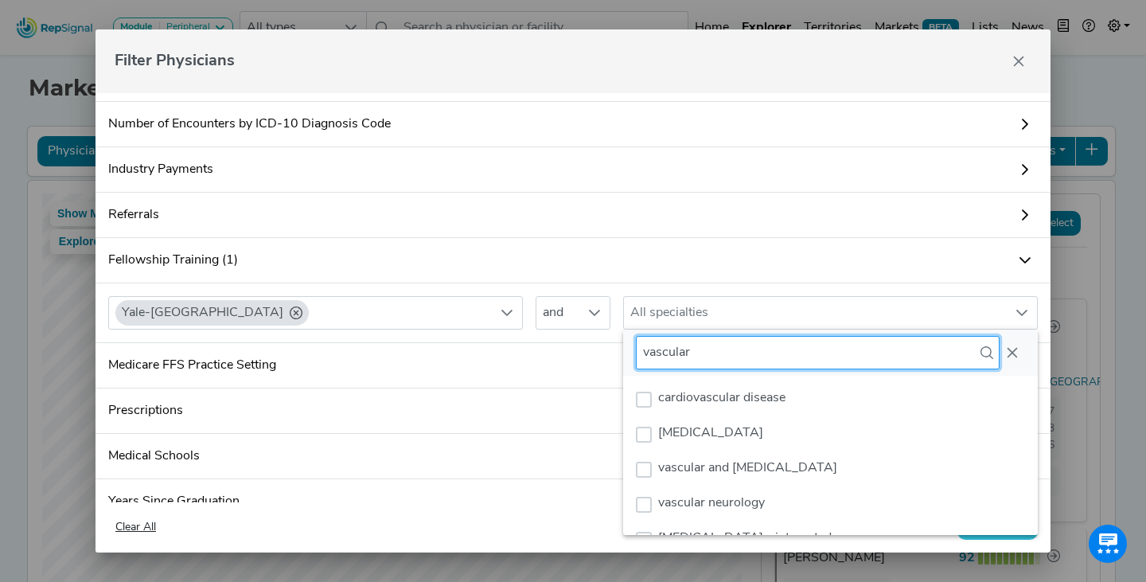
click at [726, 363] on input "vascular" at bounding box center [818, 352] width 364 height 33
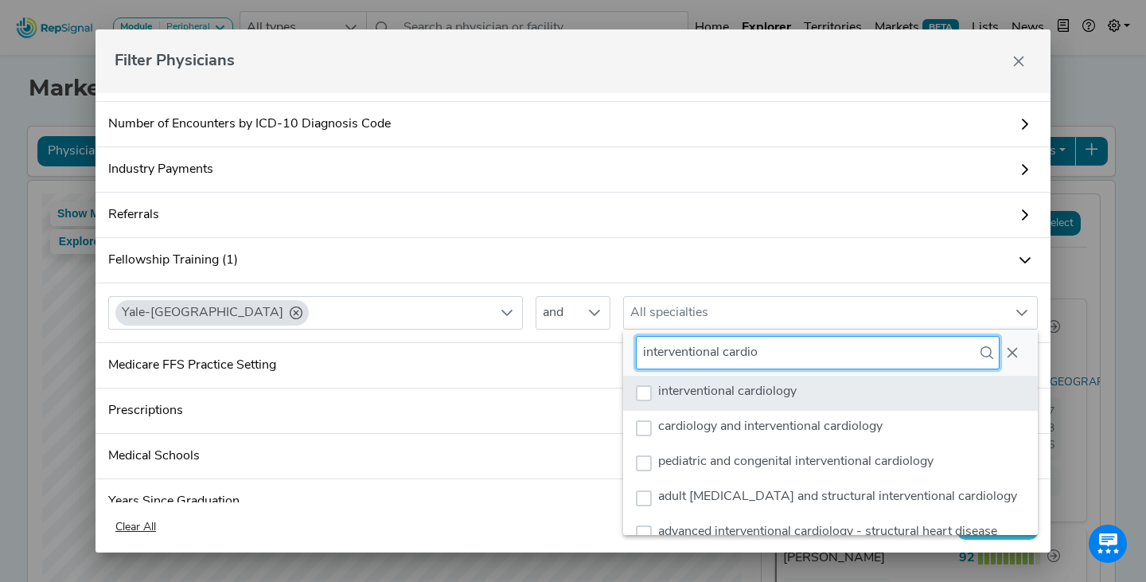
type input "interventional cardio"
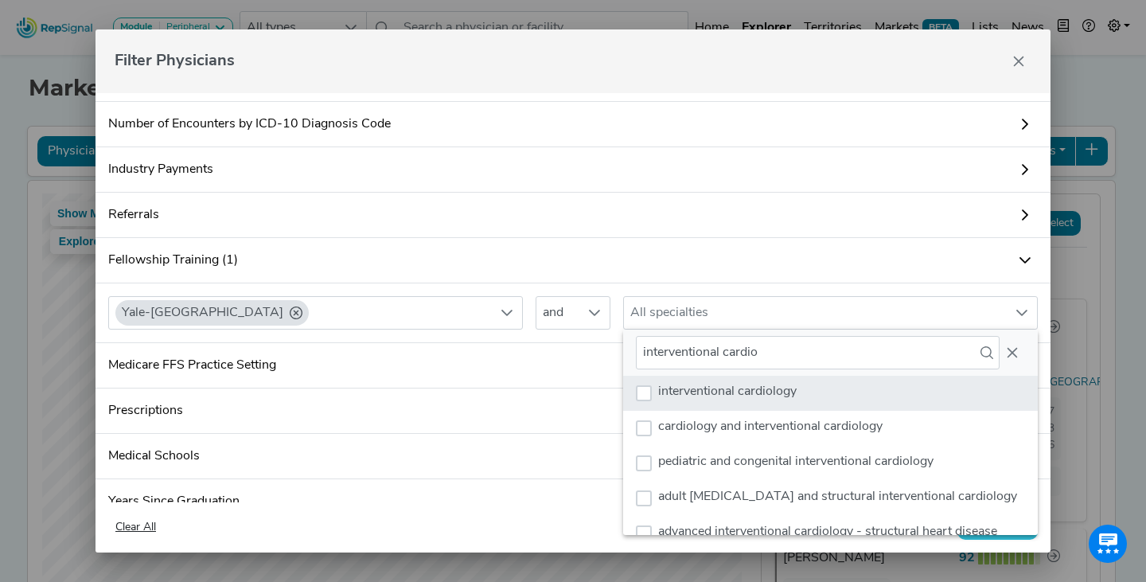
click at [703, 385] on span "interventional cardiology" at bounding box center [727, 391] width 138 height 13
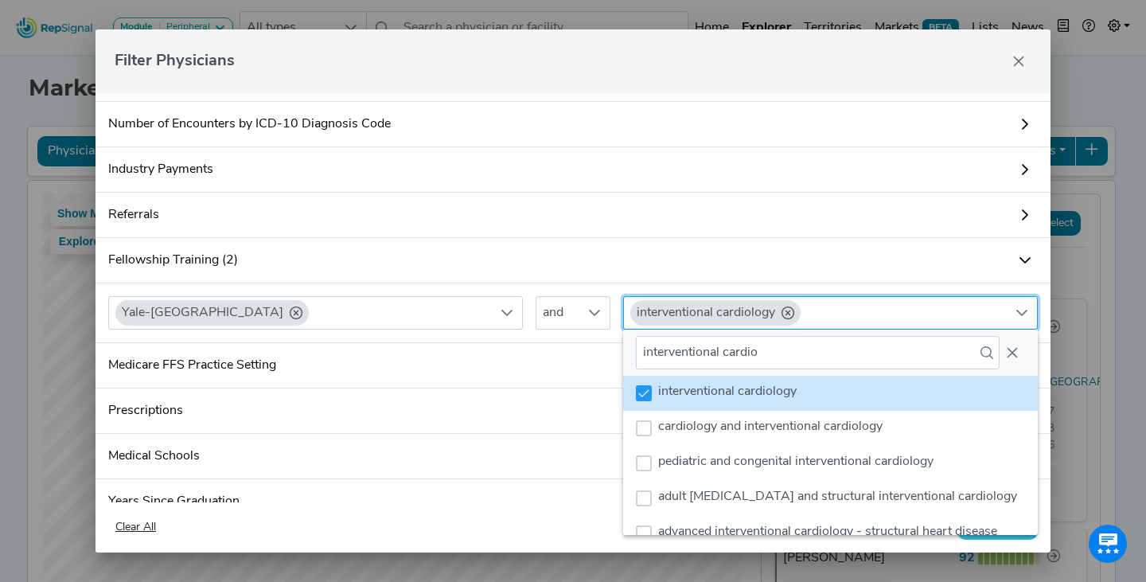
click at [969, 291] on div "Yale-[GEOGRAPHIC_DATA] and interventional cardiology" at bounding box center [573, 306] width 942 height 46
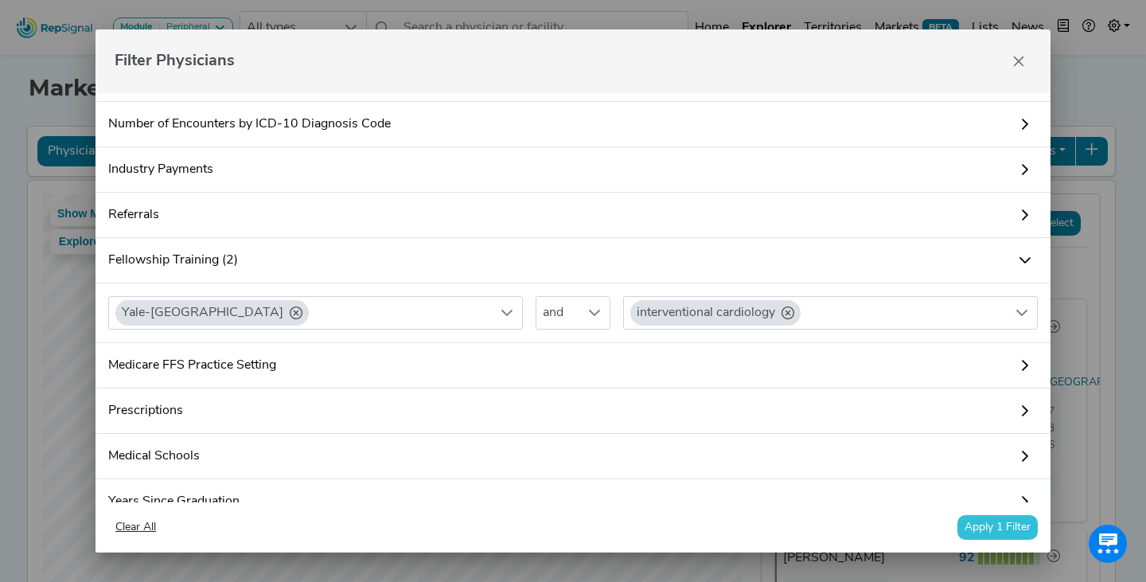
click at [984, 527] on button "Apply 1 Filter" at bounding box center [997, 527] width 80 height 25
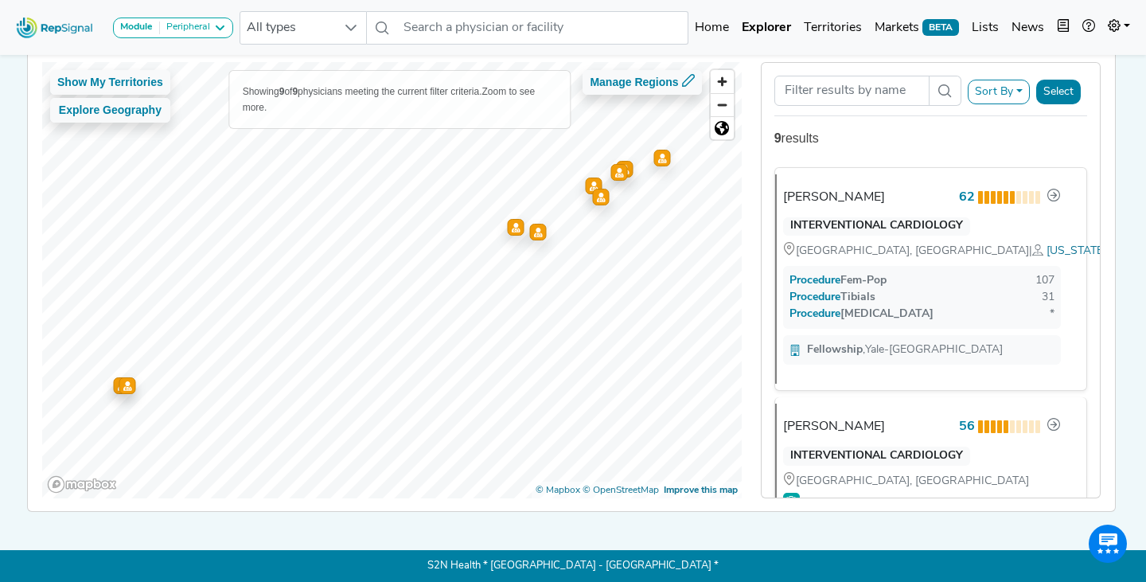
scroll to position [0, 0]
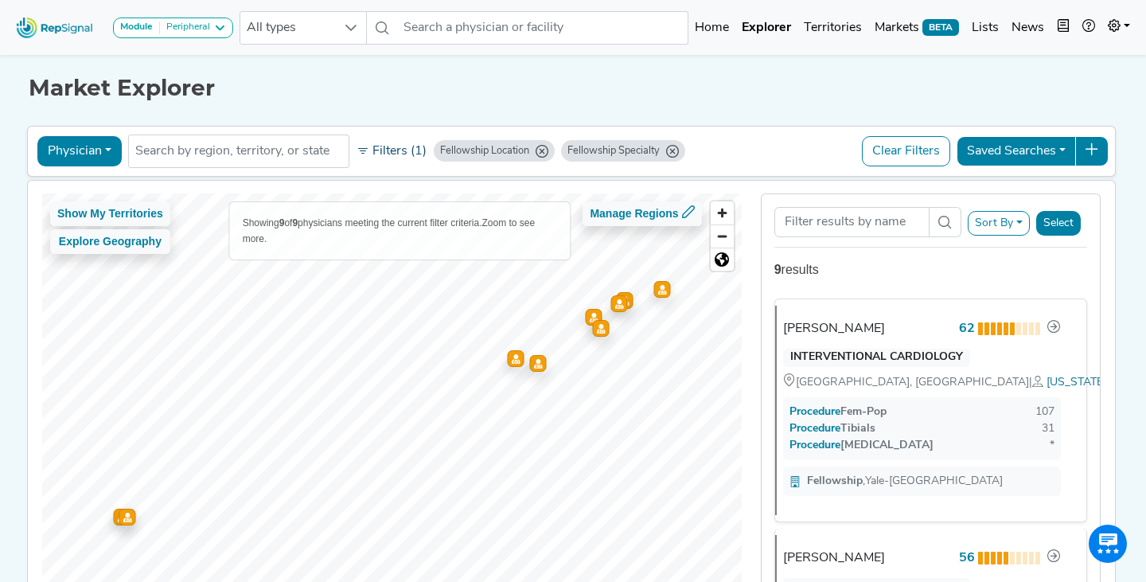
click at [396, 146] on button "Filters (1)" at bounding box center [392, 151] width 78 height 27
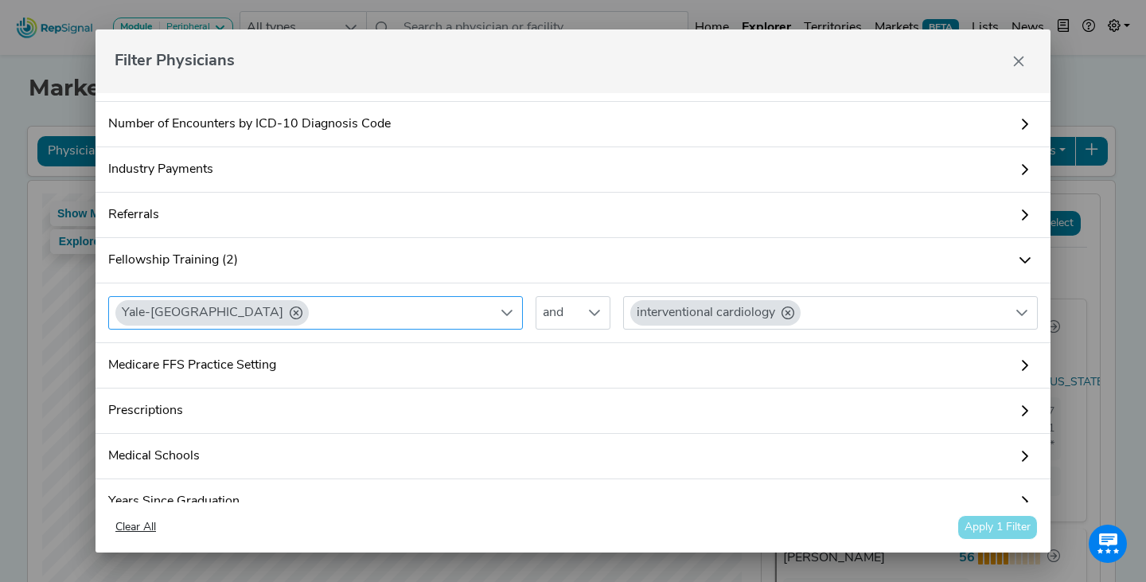
click at [302, 312] on icon at bounding box center [296, 312] width 13 height 13
click at [1020, 525] on button "Apply 1 Filter" at bounding box center [997, 527] width 80 height 25
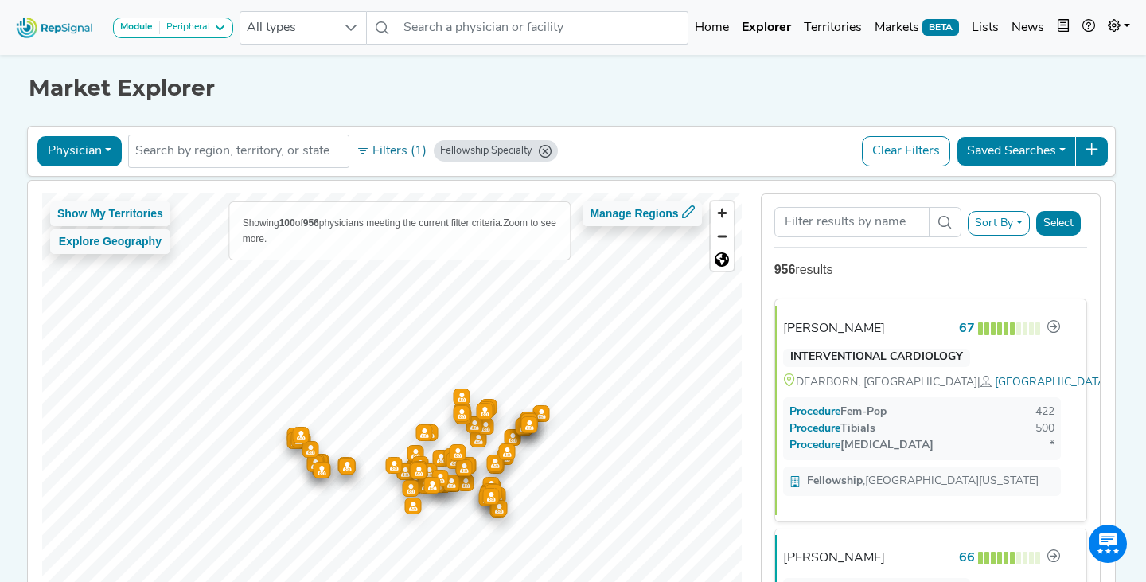
click at [547, 151] on icon "Fellowship Specialty" at bounding box center [545, 151] width 13 height 13
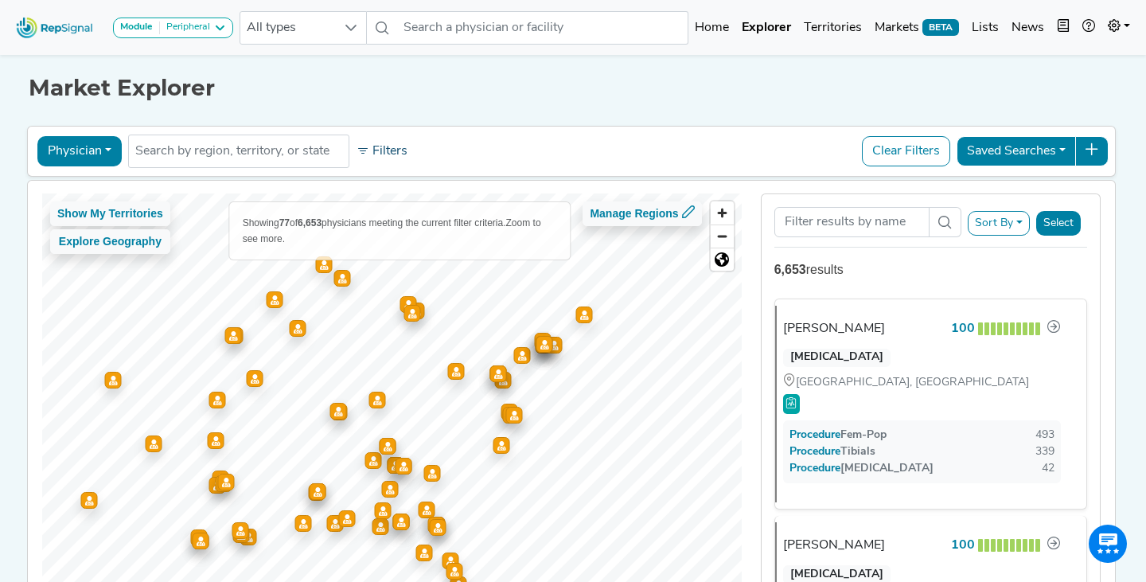
click at [380, 159] on button "Filters" at bounding box center [382, 151] width 59 height 27
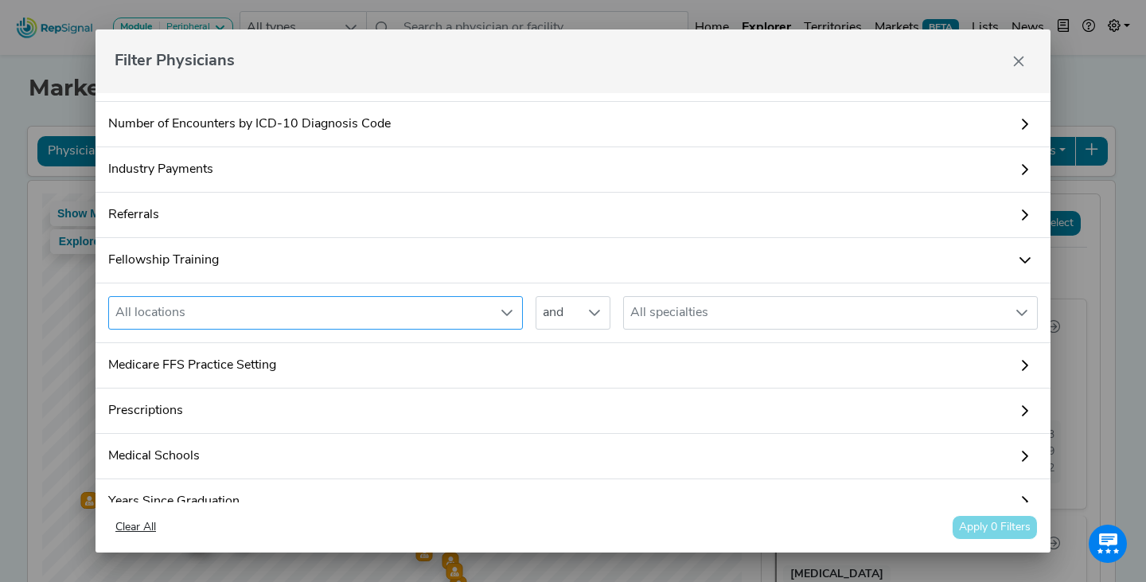
click at [396, 314] on div "All locations" at bounding box center [300, 313] width 383 height 32
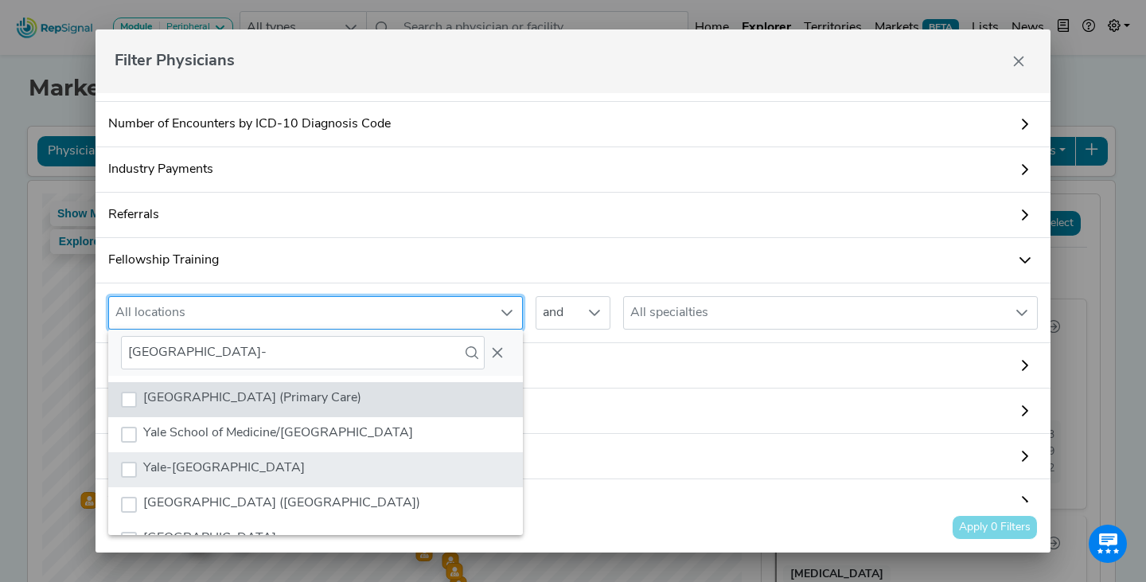
click at [265, 463] on span "Yale-[GEOGRAPHIC_DATA]" at bounding box center [224, 468] width 162 height 13
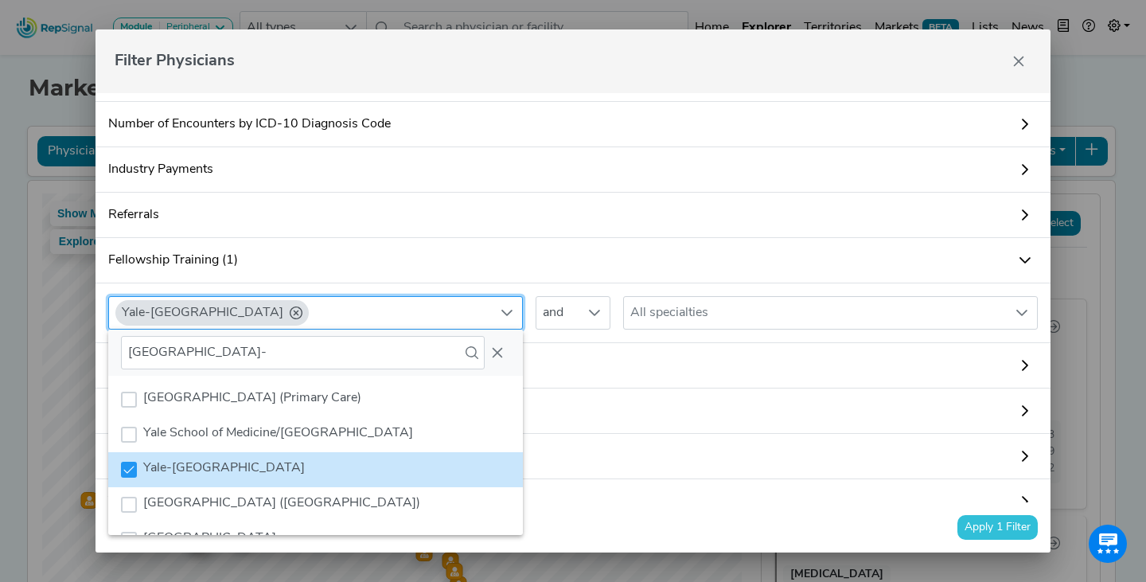
click at [634, 334] on div "[GEOGRAPHIC_DATA] and All specialties" at bounding box center [573, 313] width 955 height 60
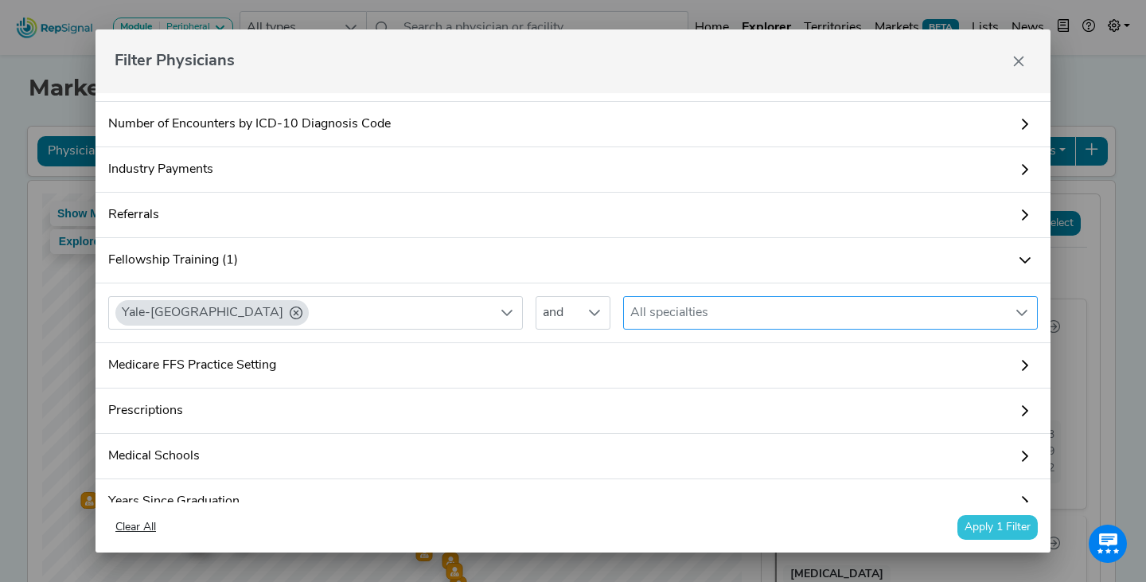
click at [704, 310] on div "All specialties" at bounding box center [815, 313] width 383 height 32
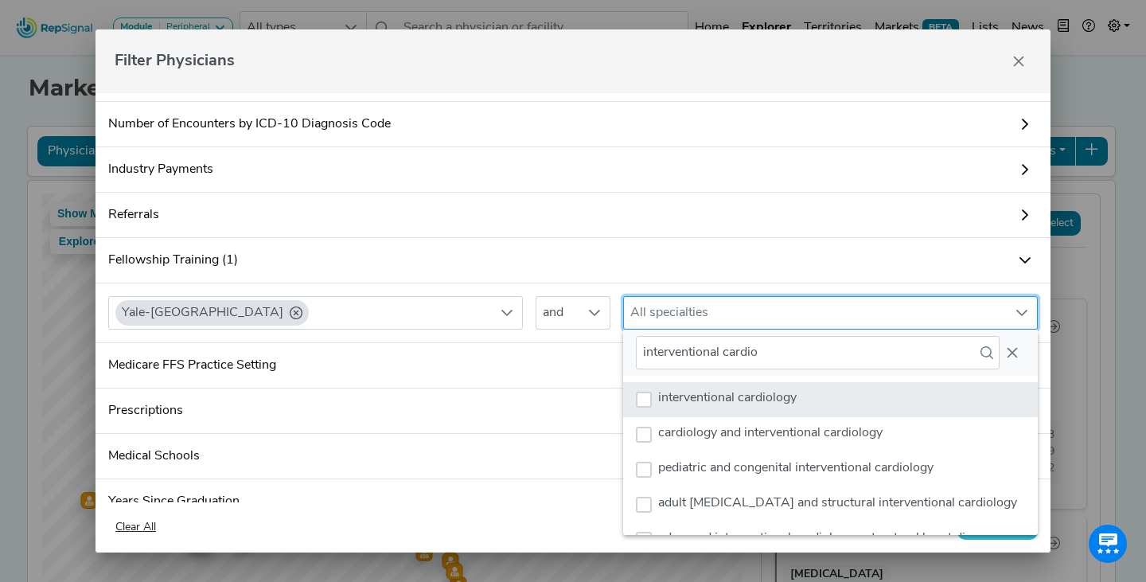
click at [797, 411] on li "interventional cardiology" at bounding box center [830, 399] width 415 height 35
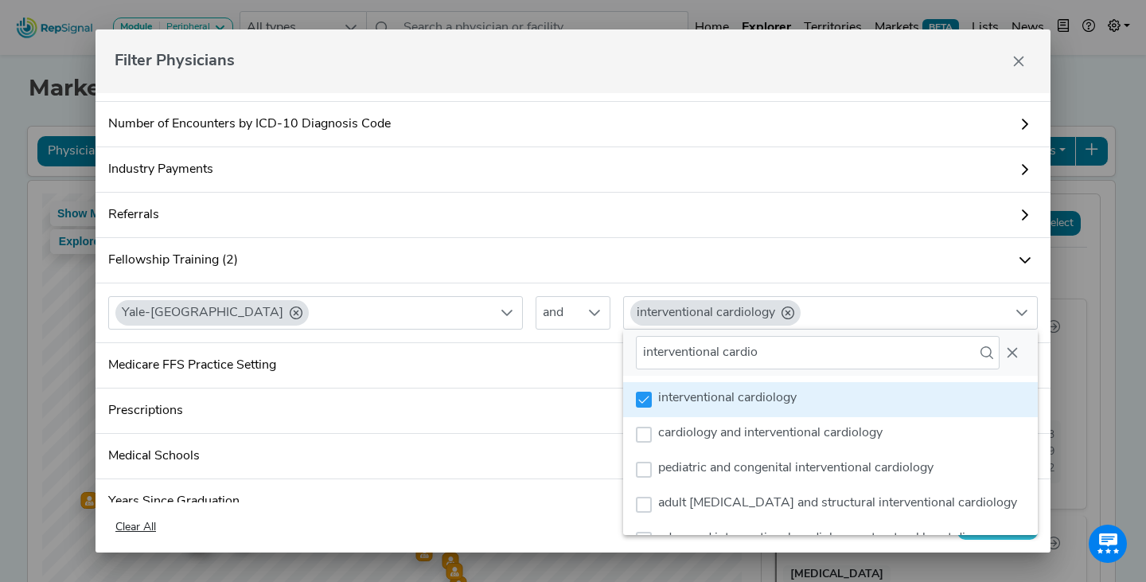
click at [988, 542] on div "Clear All Apply 1 Filter" at bounding box center [573, 527] width 955 height 50
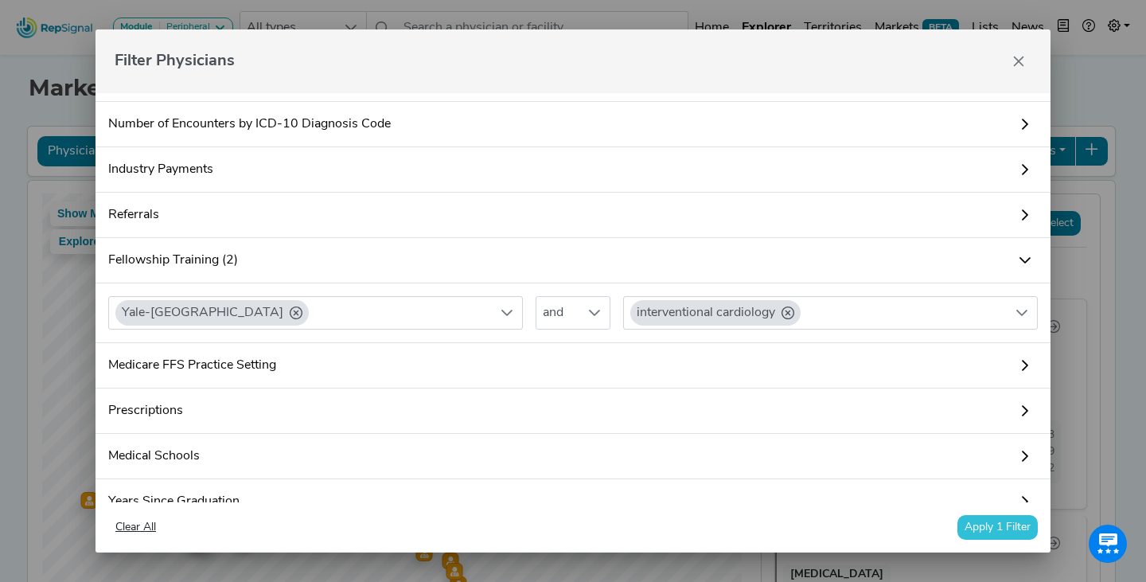
click at [1008, 527] on button "Apply 1 Filter" at bounding box center [997, 527] width 80 height 25
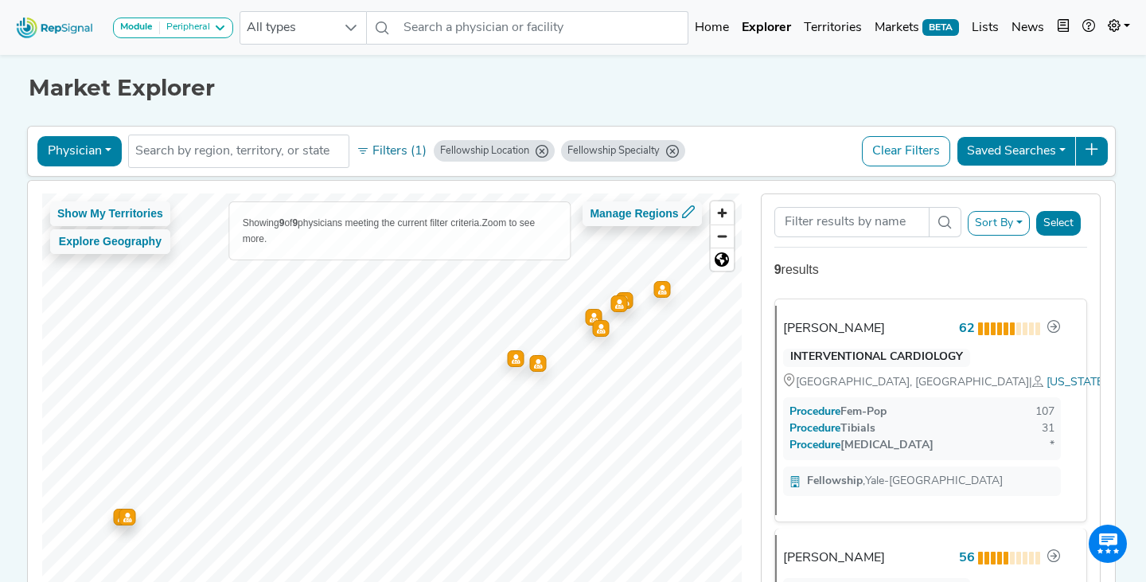
click at [926, 148] on button "Clear Filters" at bounding box center [906, 151] width 88 height 30
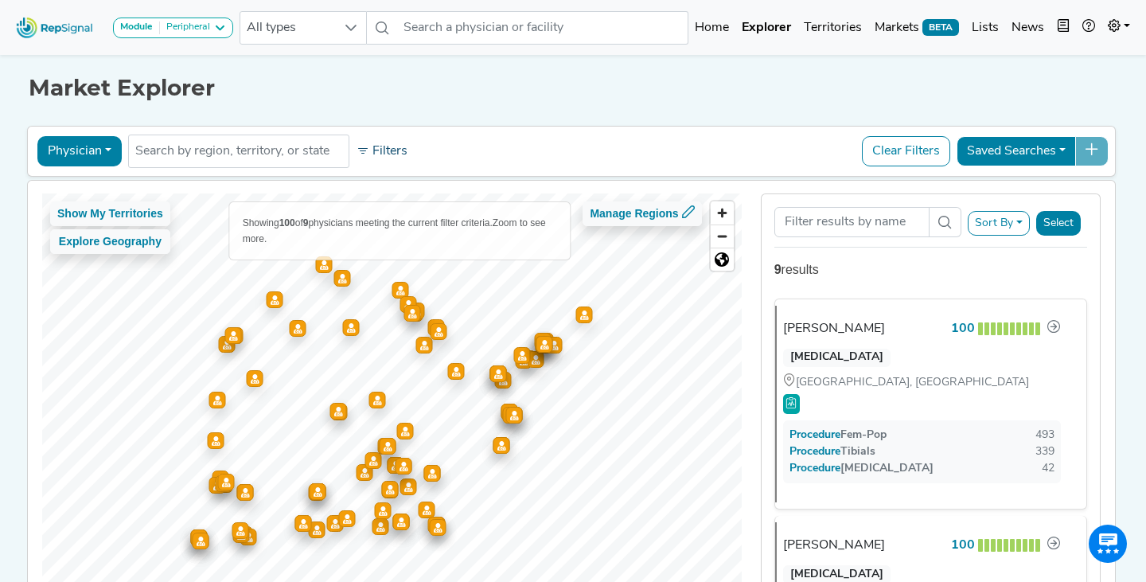
click at [380, 152] on button "Filters" at bounding box center [382, 151] width 59 height 27
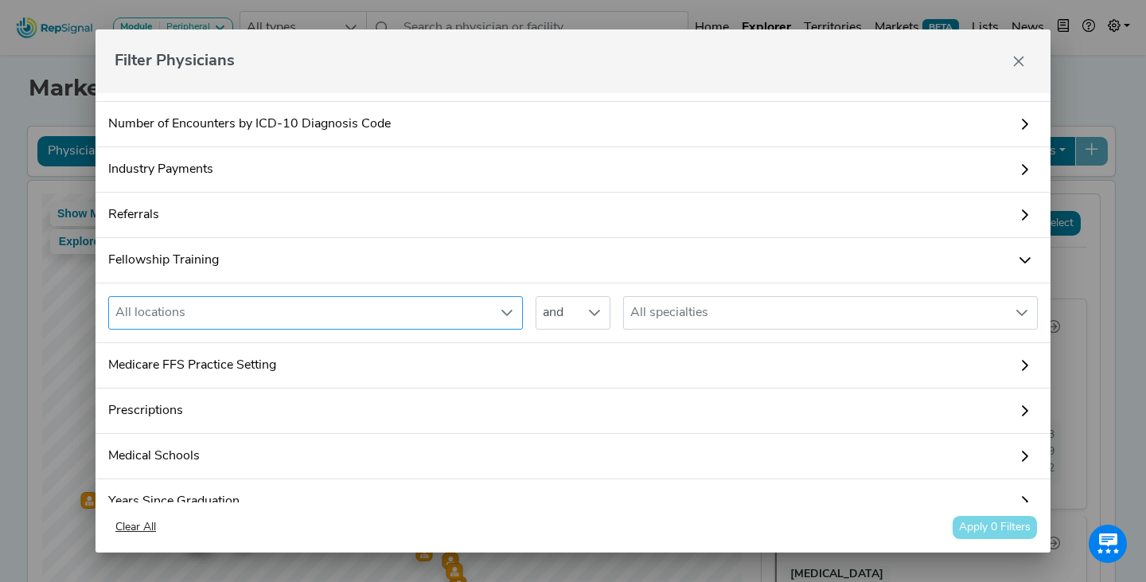
click at [343, 307] on div "All locations" at bounding box center [300, 313] width 383 height 32
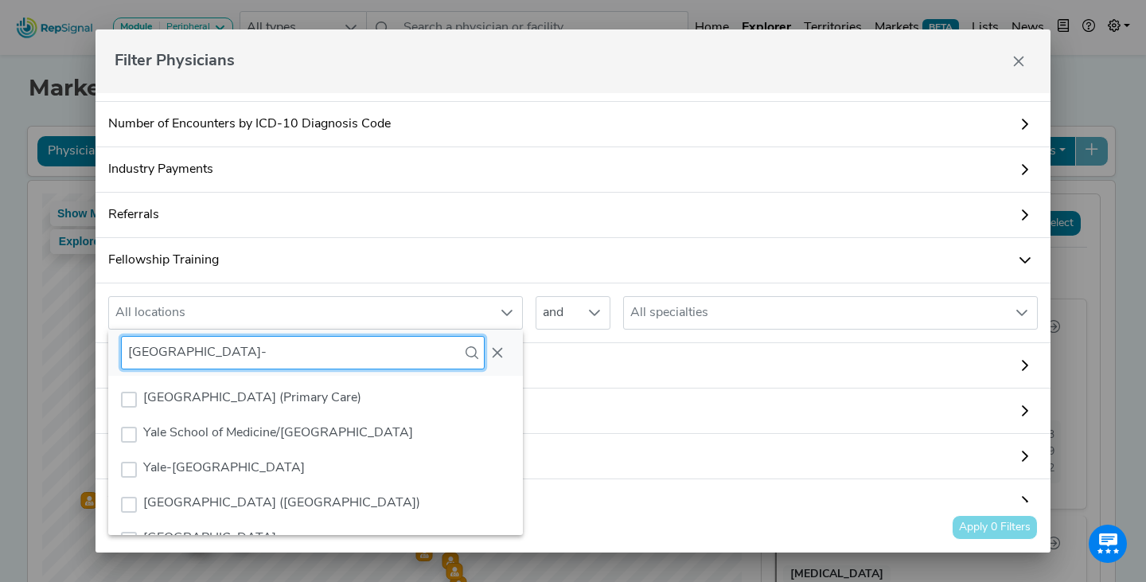
click at [297, 354] on input "[GEOGRAPHIC_DATA]-" at bounding box center [303, 352] width 364 height 33
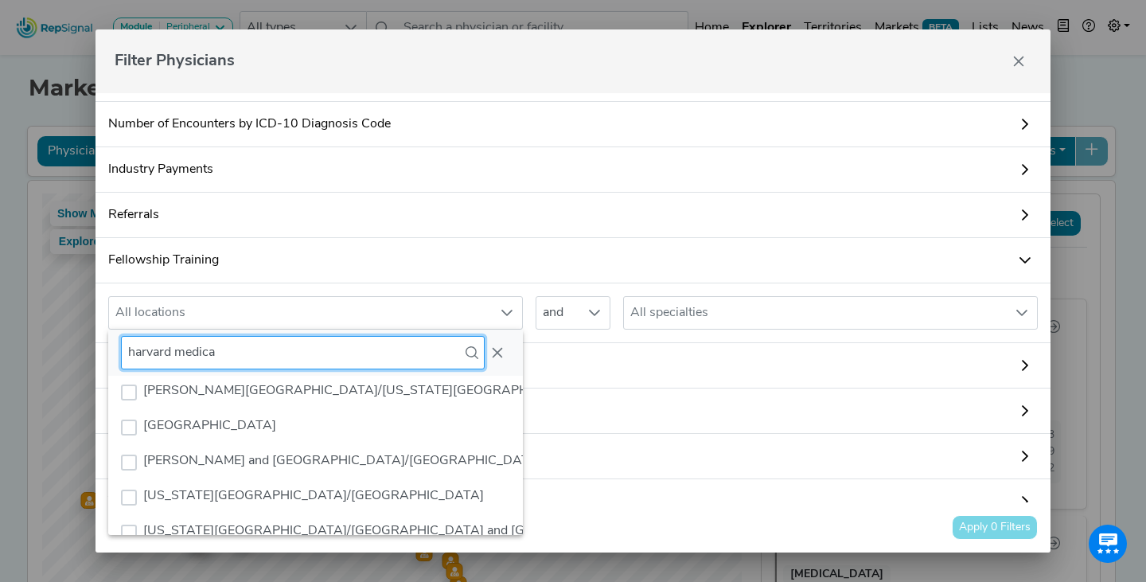
scroll to position [844, 0]
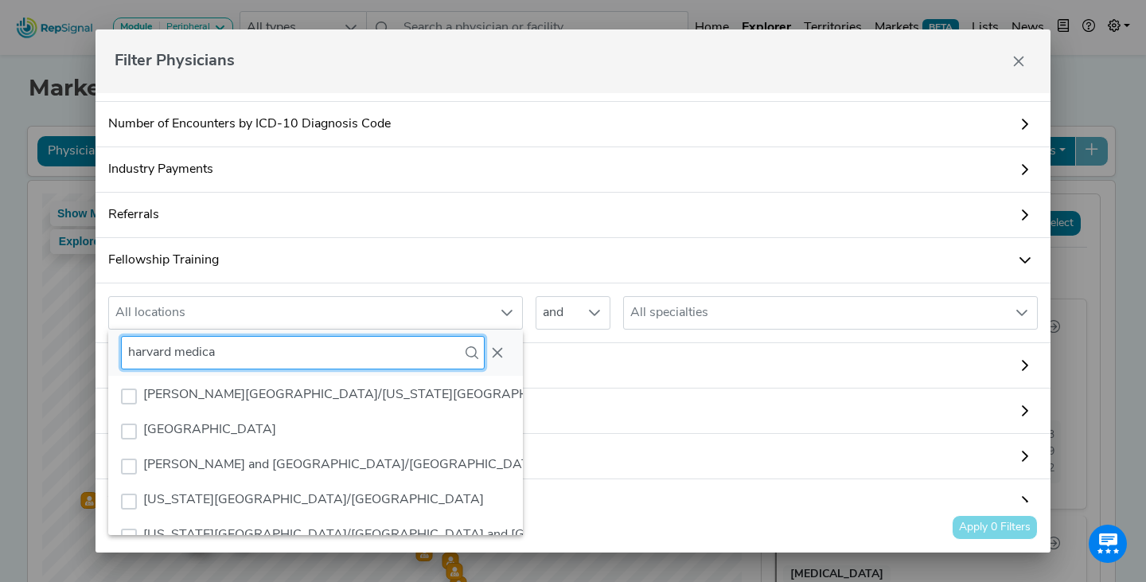
type input "harvard medica"
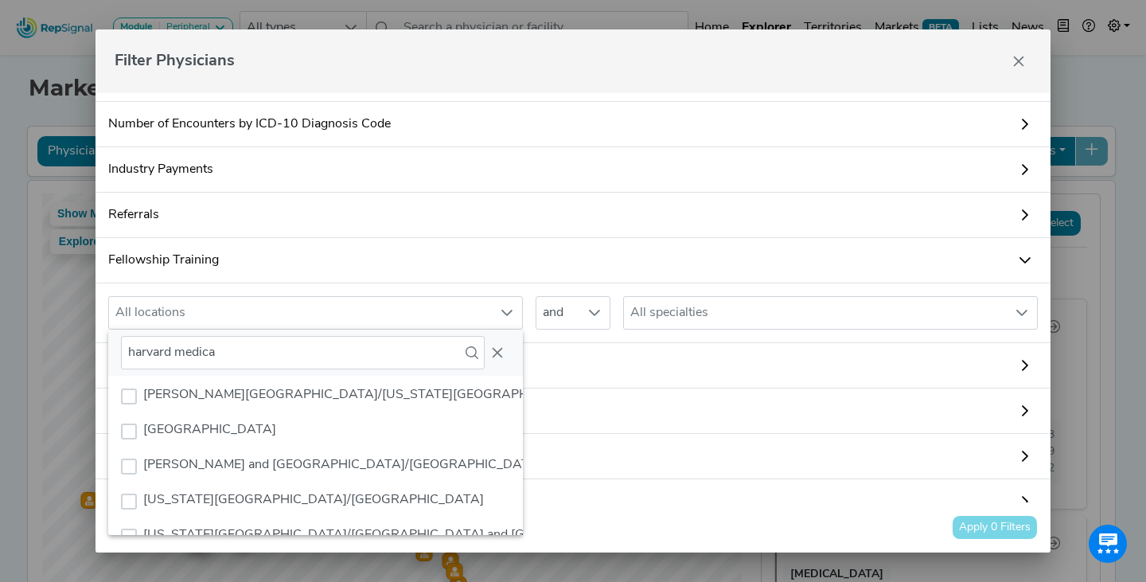
click at [251, 444] on li "[GEOGRAPHIC_DATA]" at bounding box center [450, 431] width 685 height 35
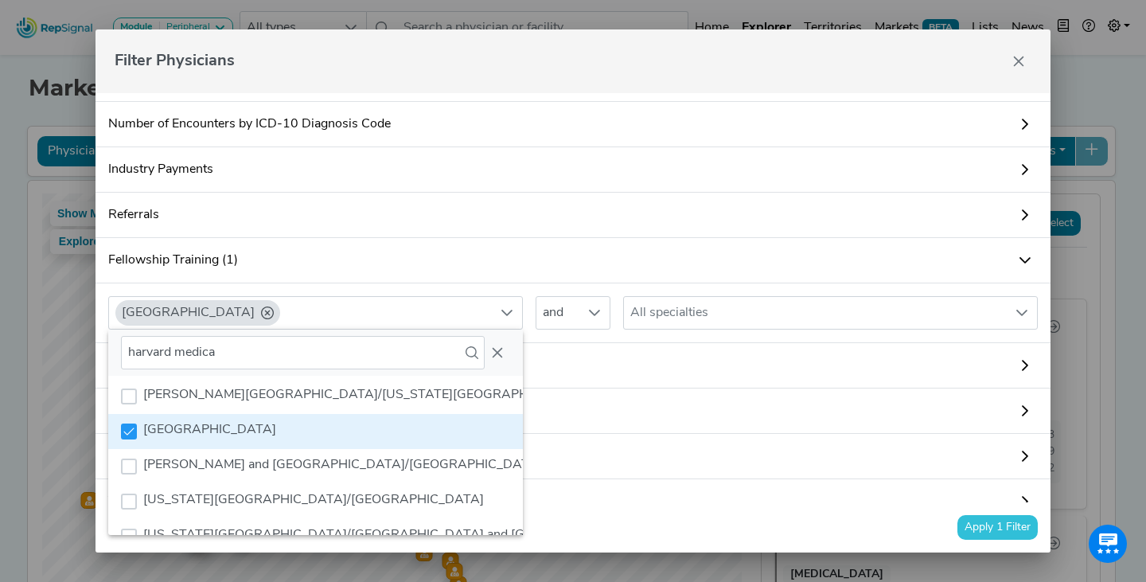
click at [645, 331] on div "[GEOGRAPHIC_DATA] and All specialties" at bounding box center [573, 313] width 955 height 60
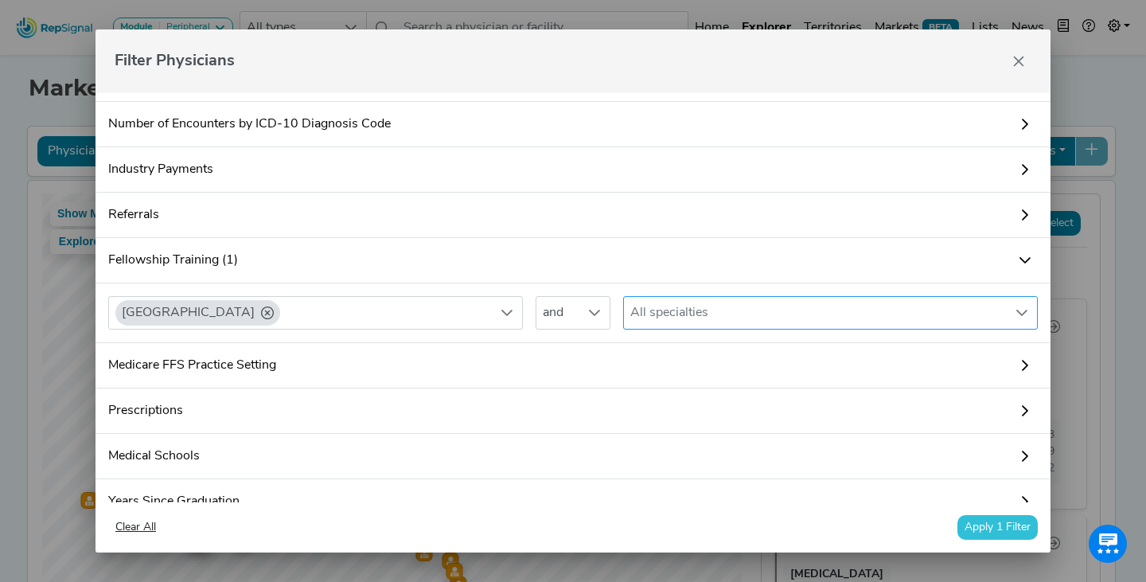
click at [711, 322] on div "All specialties" at bounding box center [815, 313] width 383 height 32
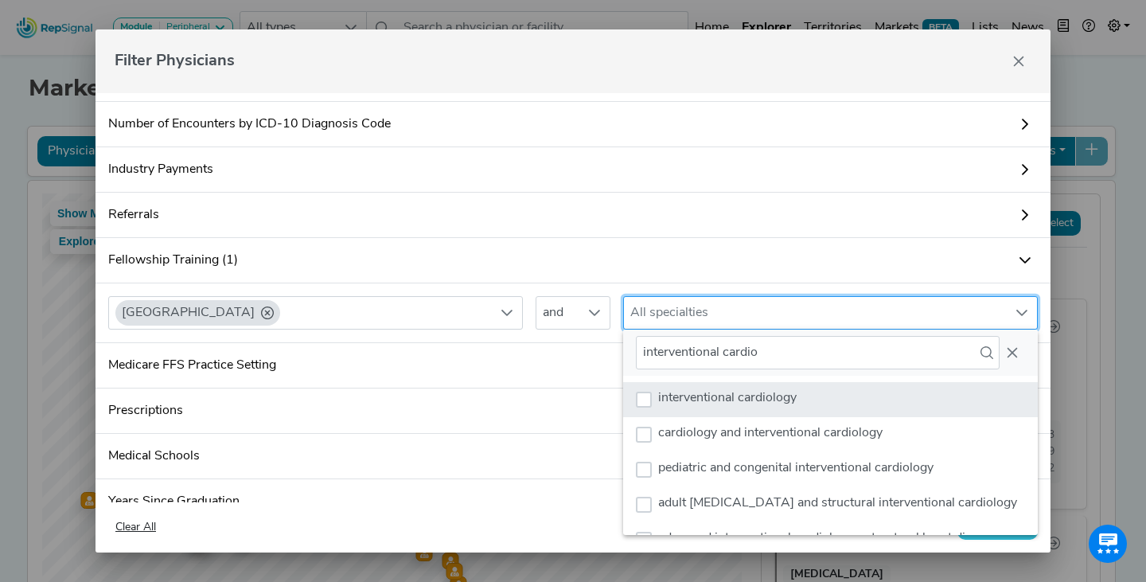
click at [804, 392] on li "interventional cardiology" at bounding box center [830, 399] width 415 height 35
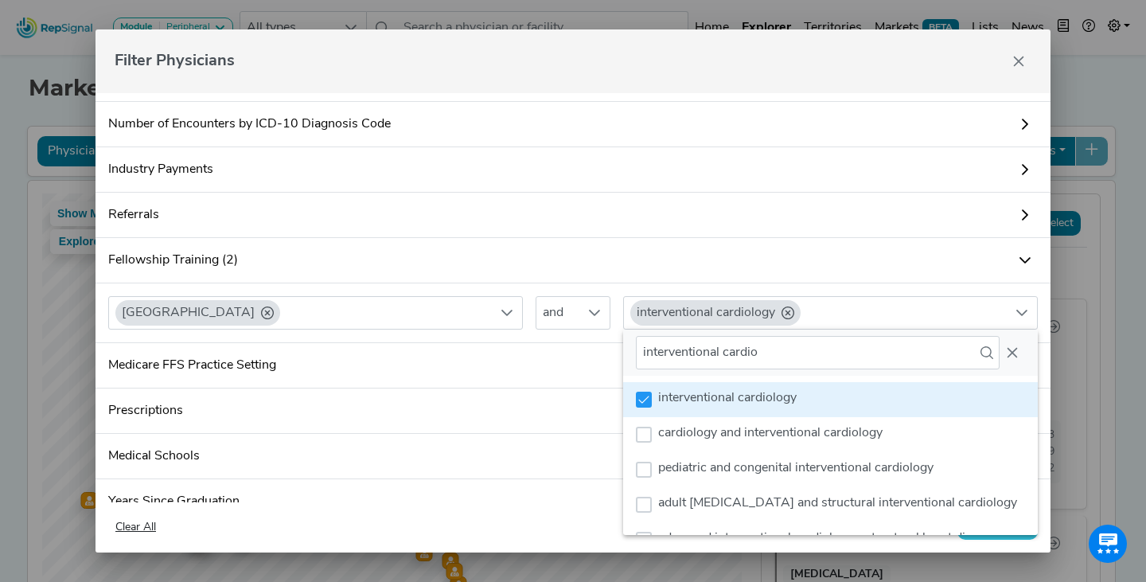
click at [1019, 544] on div "Clear All Apply 1 Filter" at bounding box center [573, 527] width 955 height 50
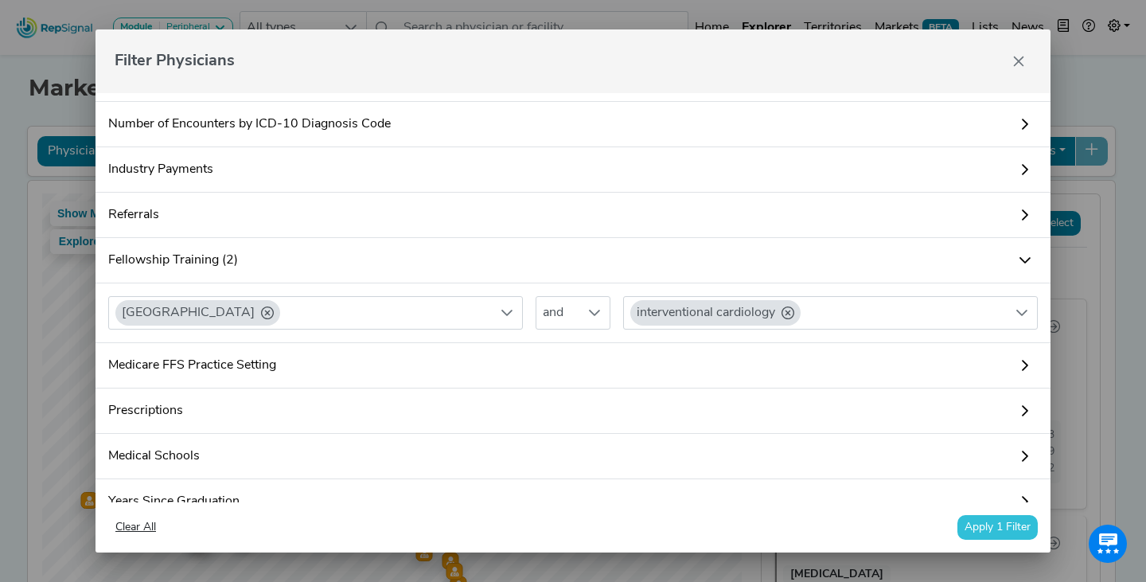
click at [1028, 527] on button "Apply 1 Filter" at bounding box center [997, 527] width 80 height 25
